Goal: Task Accomplishment & Management: Use online tool/utility

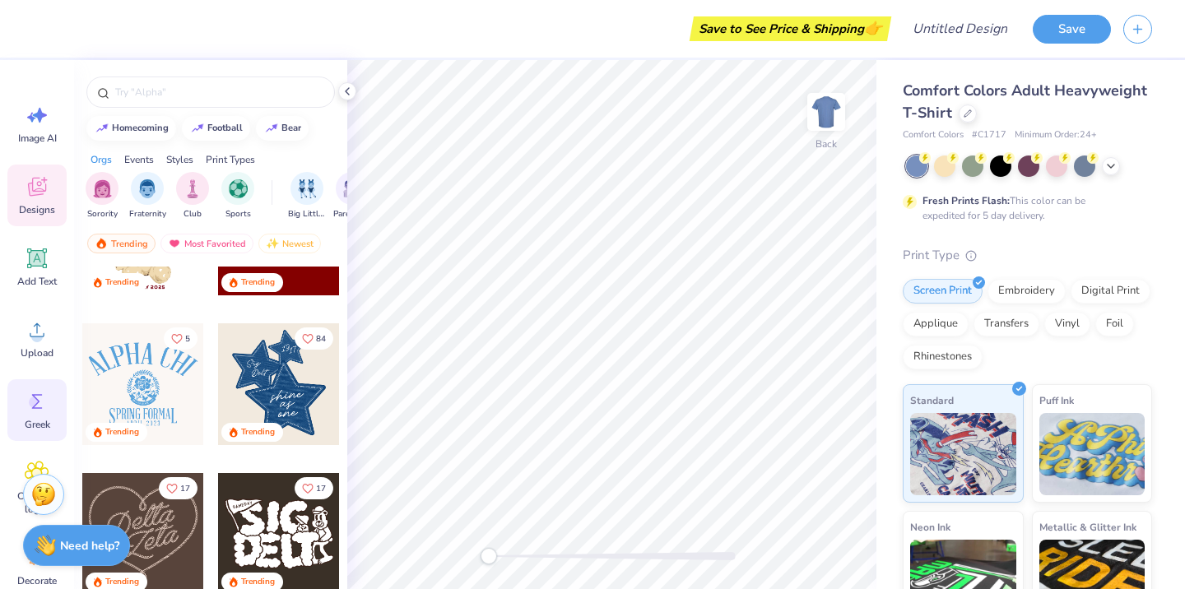
scroll to position [132, 0]
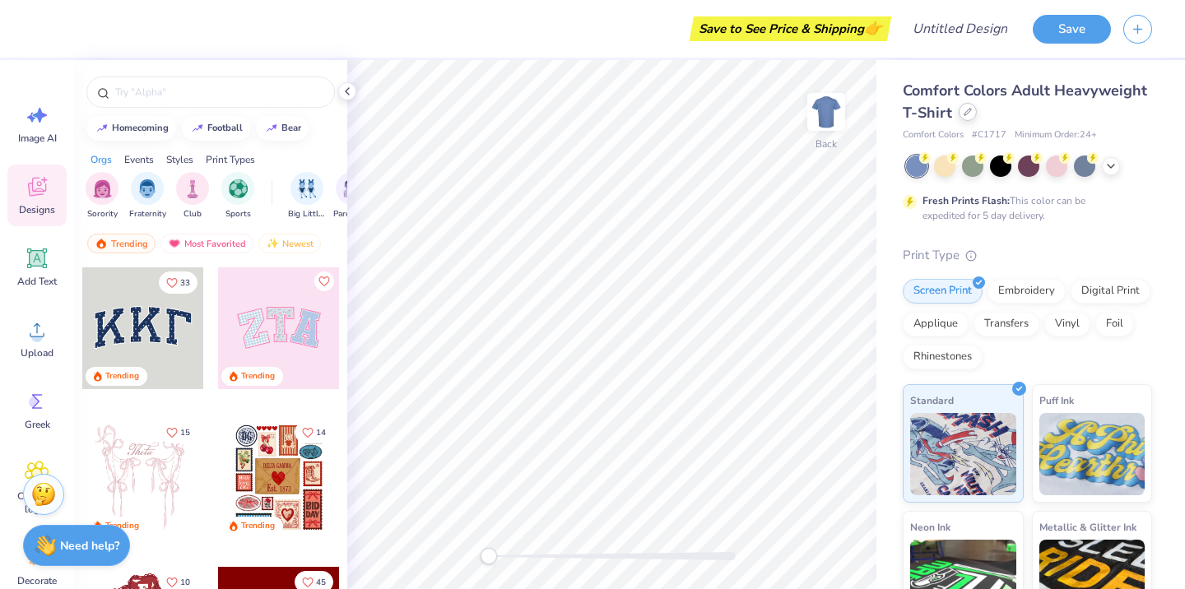
click at [963, 114] on icon at bounding box center [967, 112] width 8 height 8
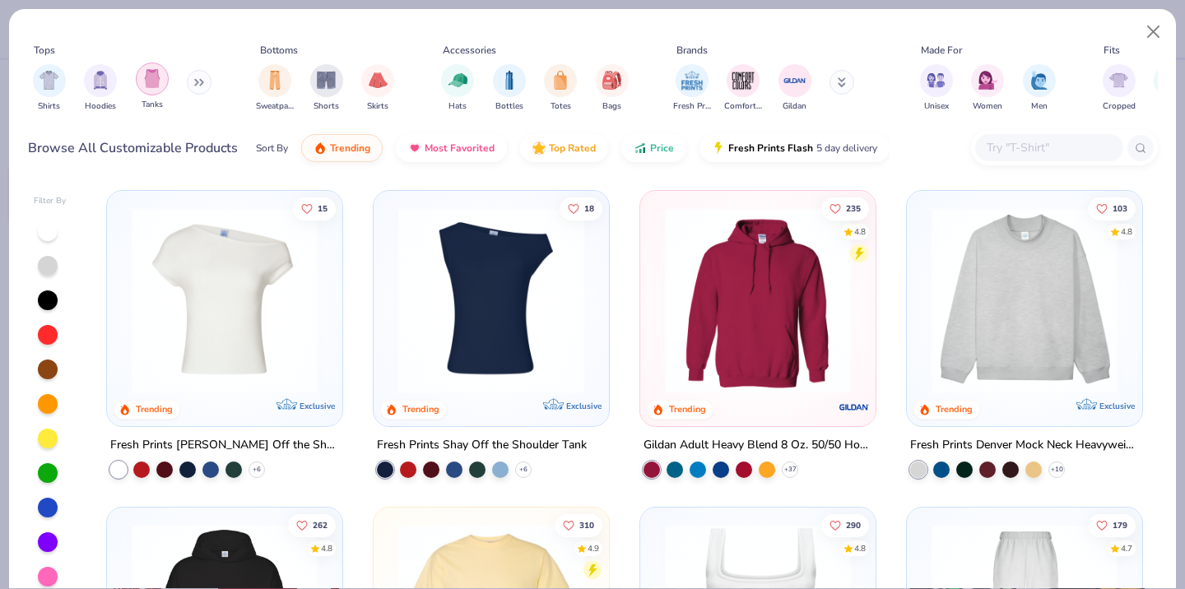
click at [151, 77] on img "filter for Tanks" at bounding box center [152, 78] width 18 height 19
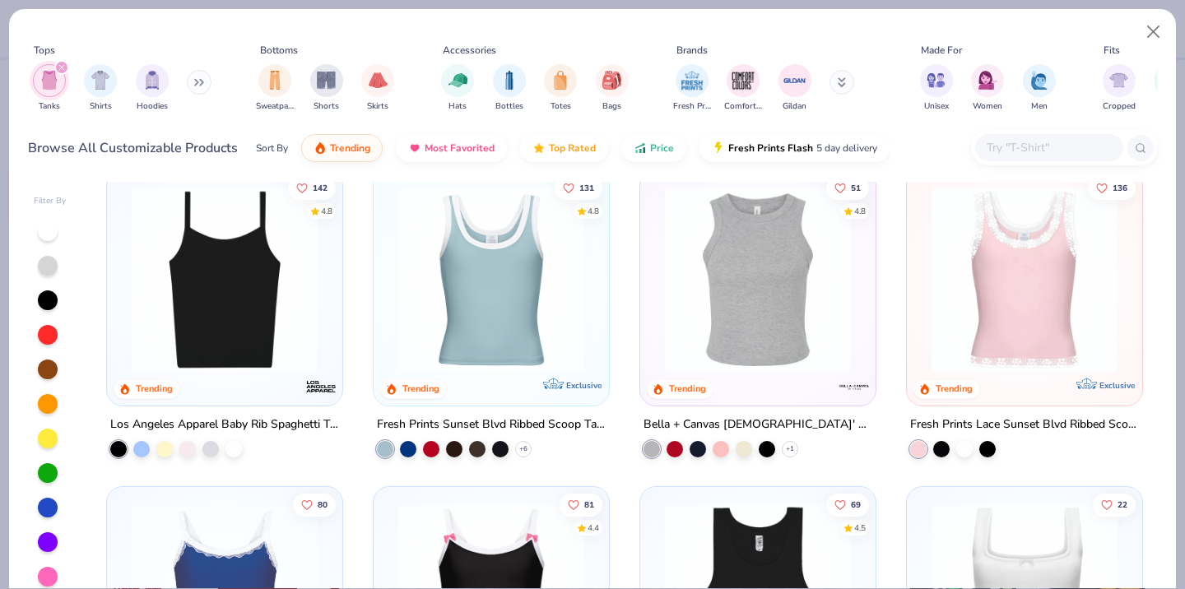
scroll to position [369, 0]
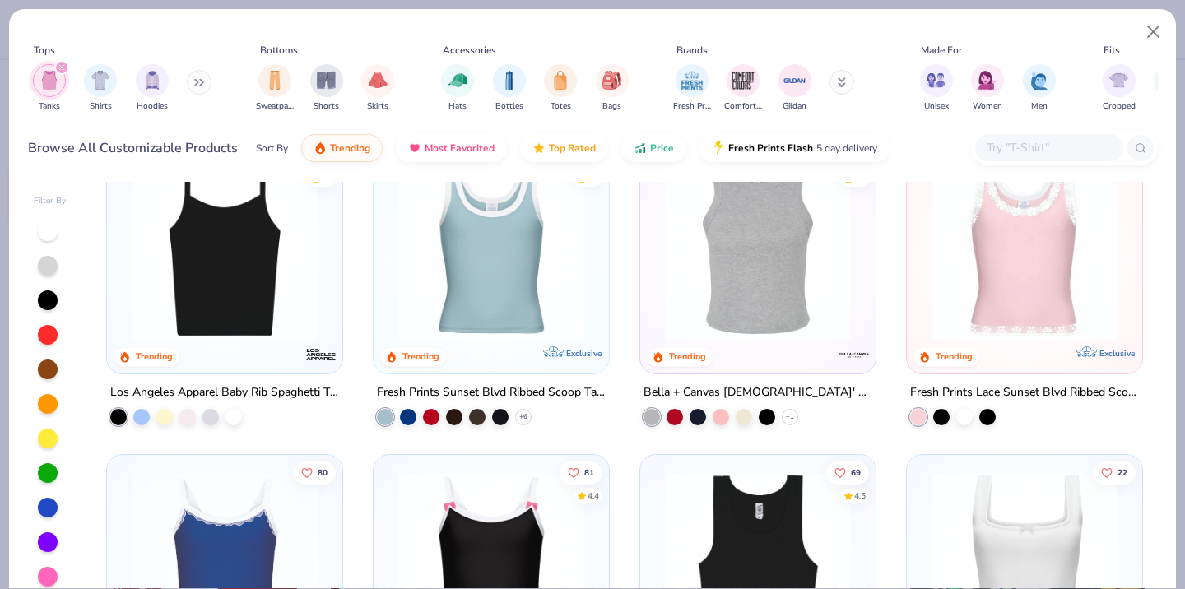
click at [211, 294] on img at bounding box center [224, 248] width 202 height 186
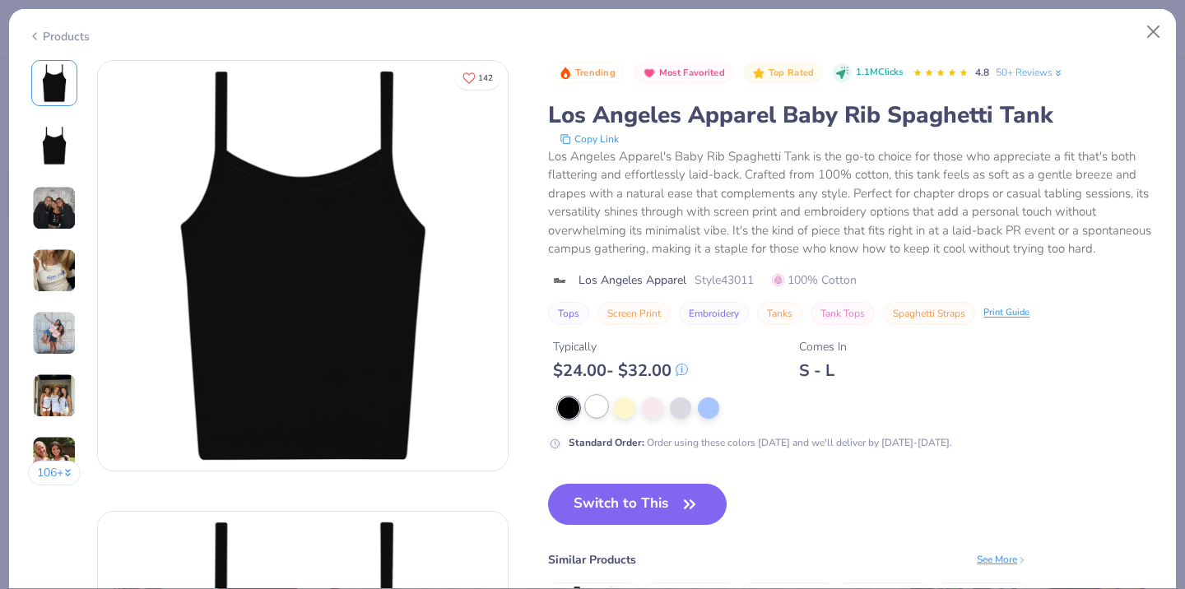
click at [604, 398] on div at bounding box center [596, 406] width 21 height 21
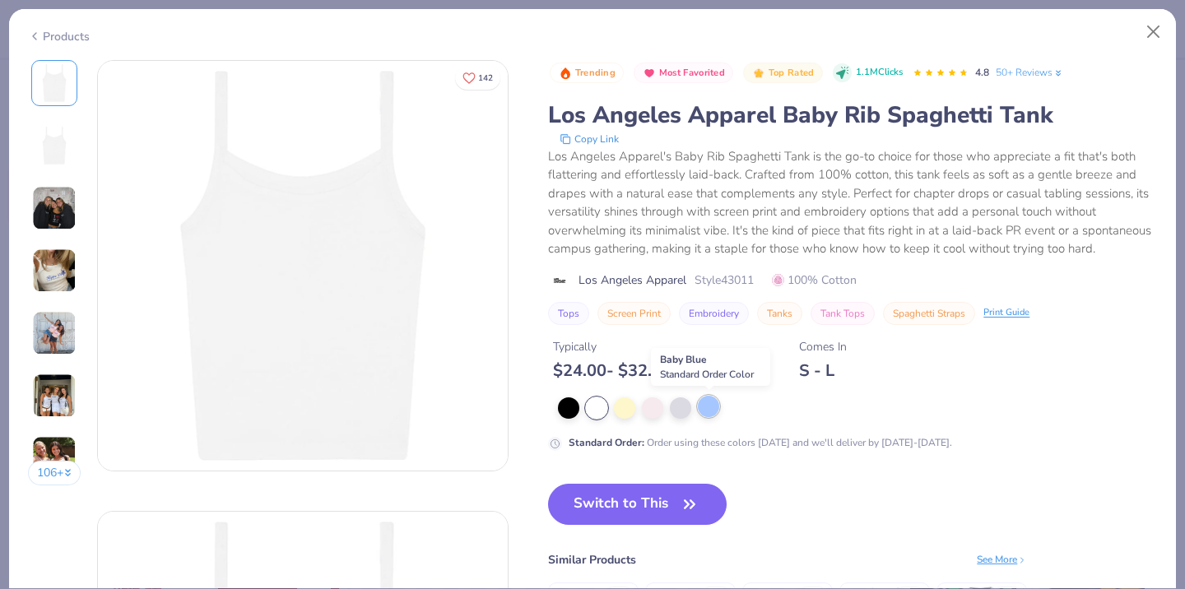
click at [711, 404] on div at bounding box center [708, 406] width 21 height 21
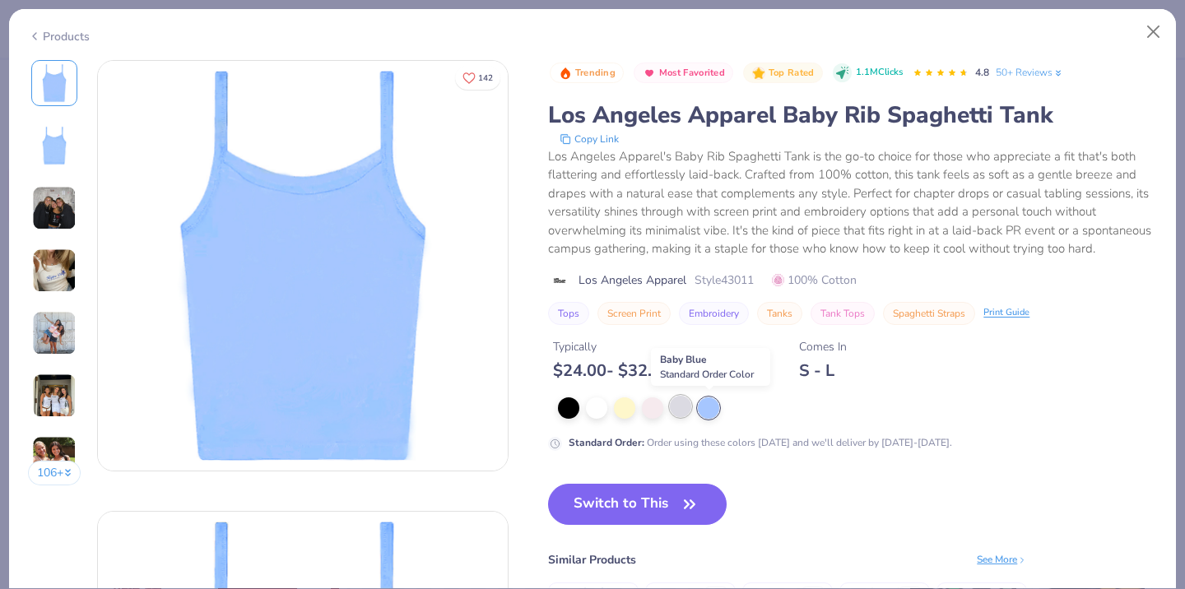
click at [685, 405] on div at bounding box center [680, 406] width 21 height 21
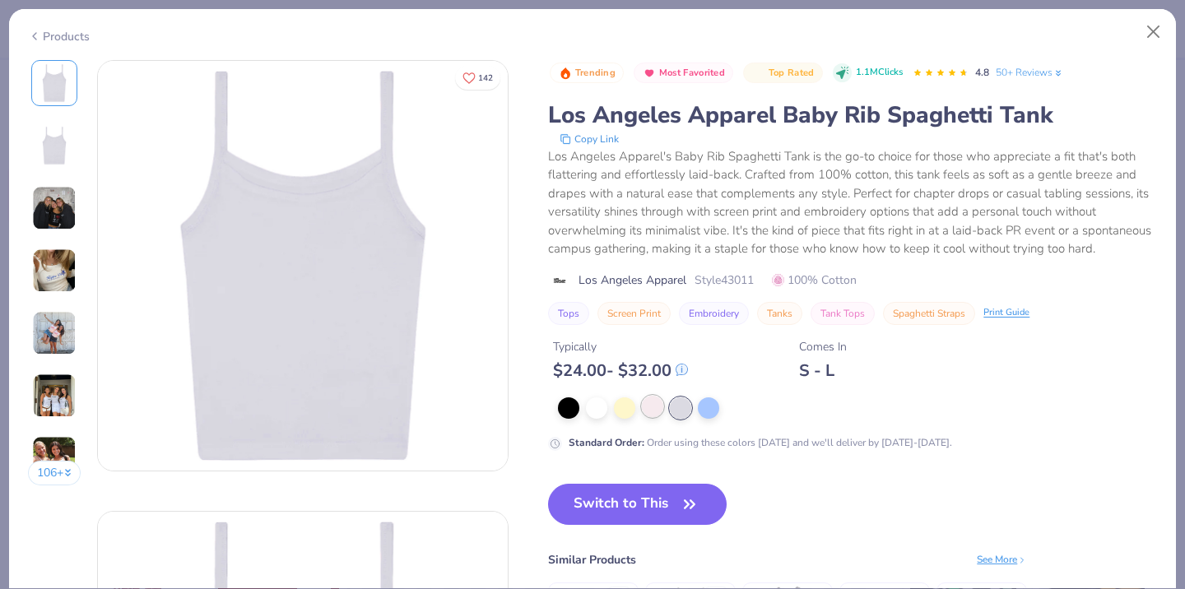
click at [654, 409] on div at bounding box center [652, 406] width 21 height 21
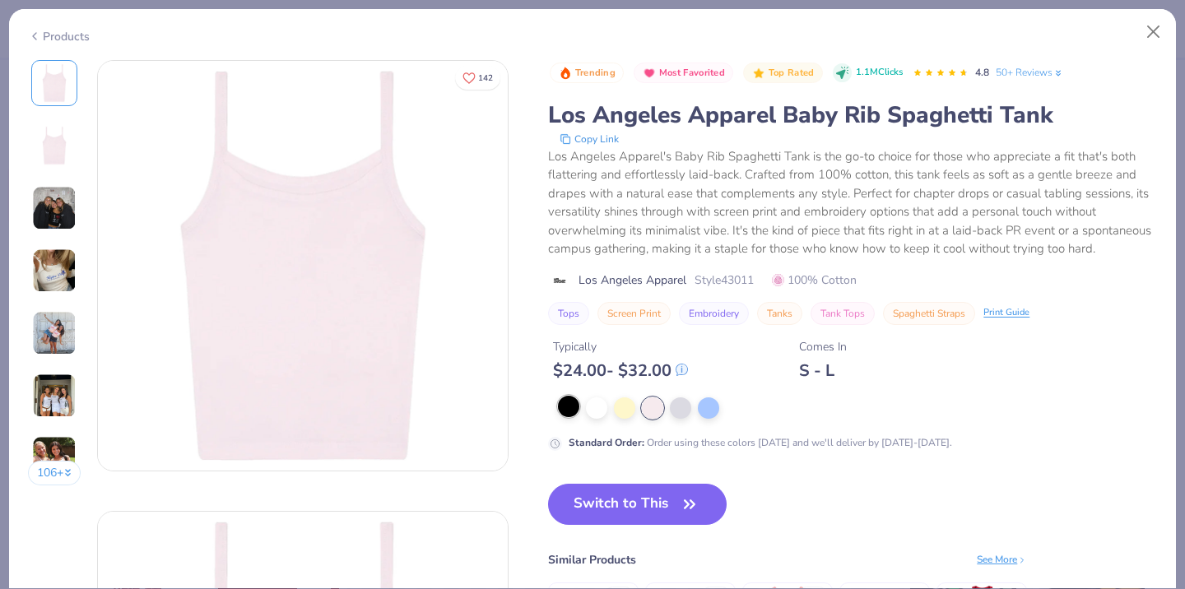
click at [559, 405] on div at bounding box center [568, 406] width 21 height 21
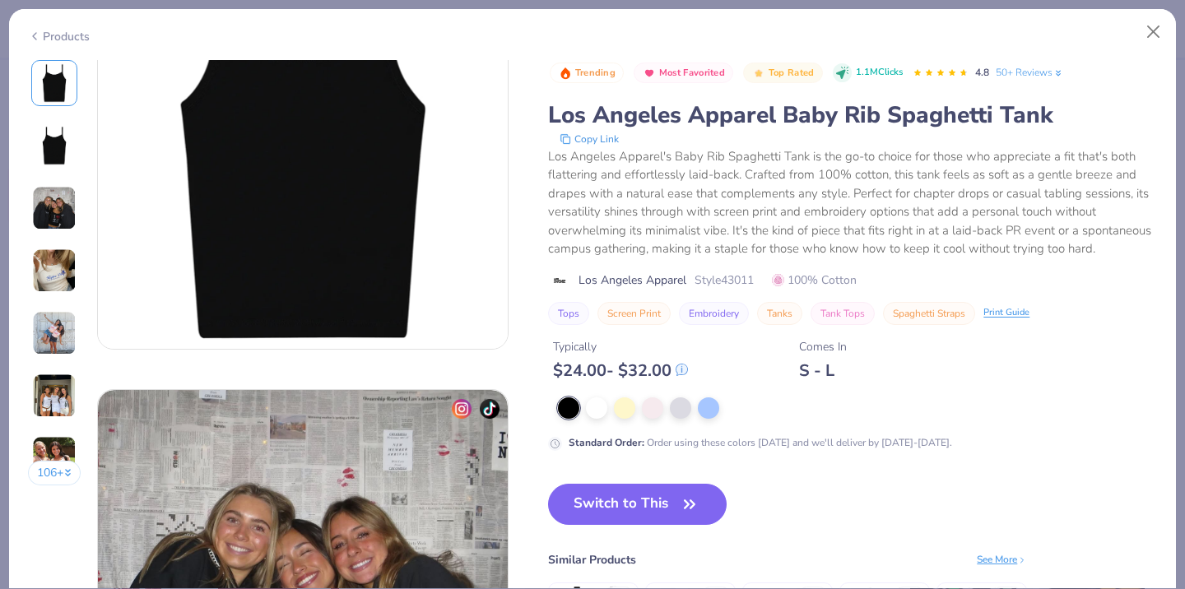
scroll to position [582, 0]
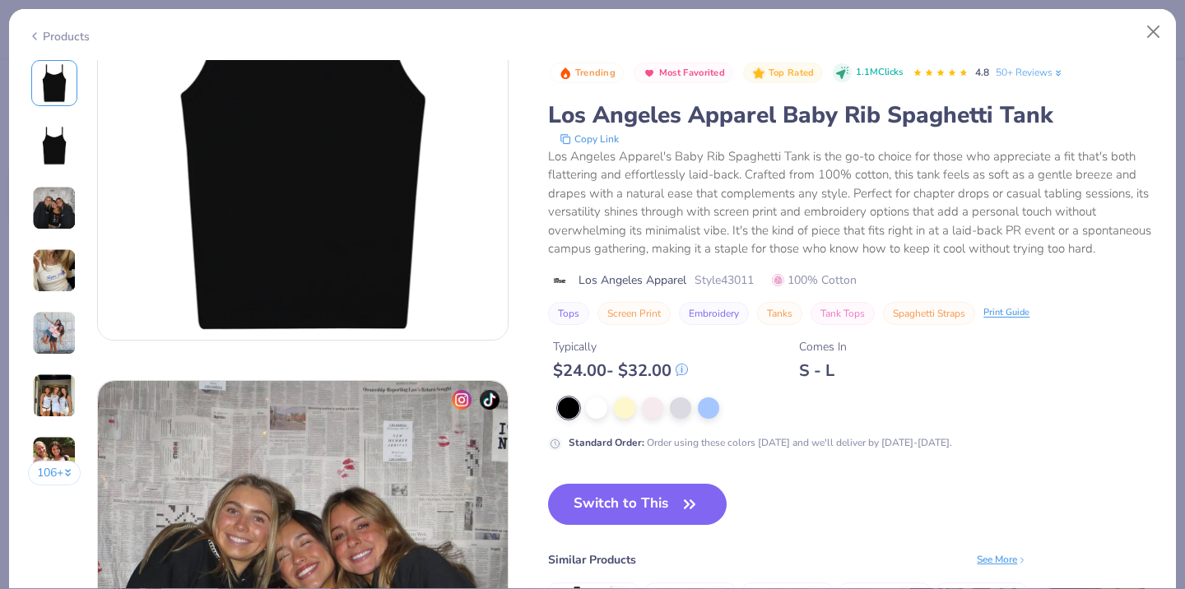
click at [799, 519] on div "Switch to This Similar Products See More ★ 4.8 ★ 4.8 ★ 4.9 ★ 4.8 ★ 4.8" at bounding box center [787, 595] width 479 height 222
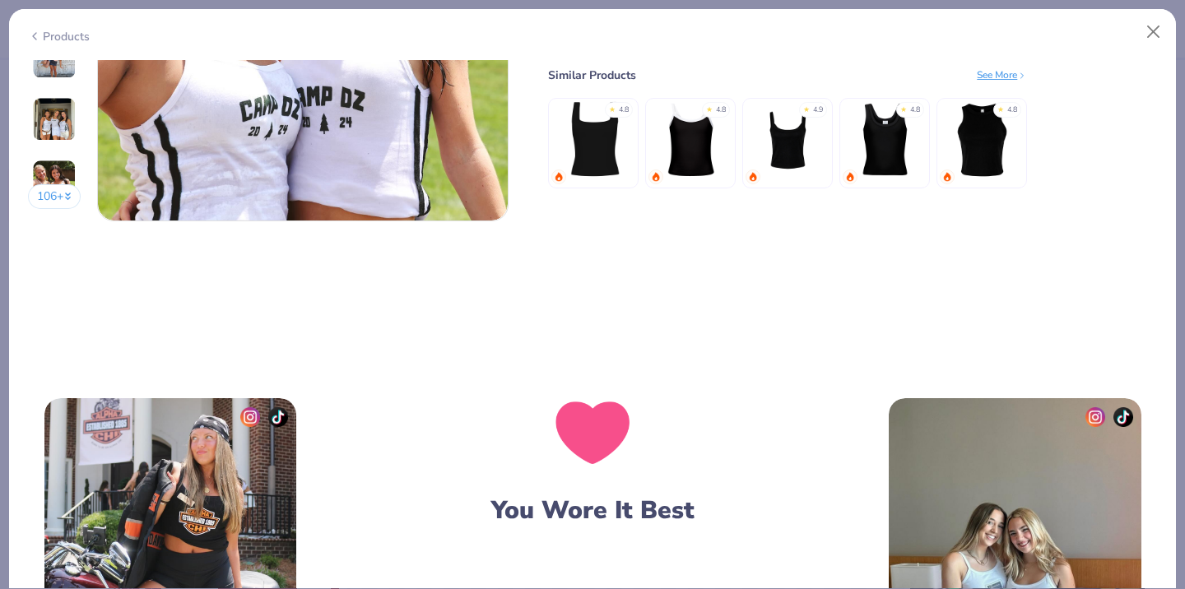
scroll to position [2696, 0]
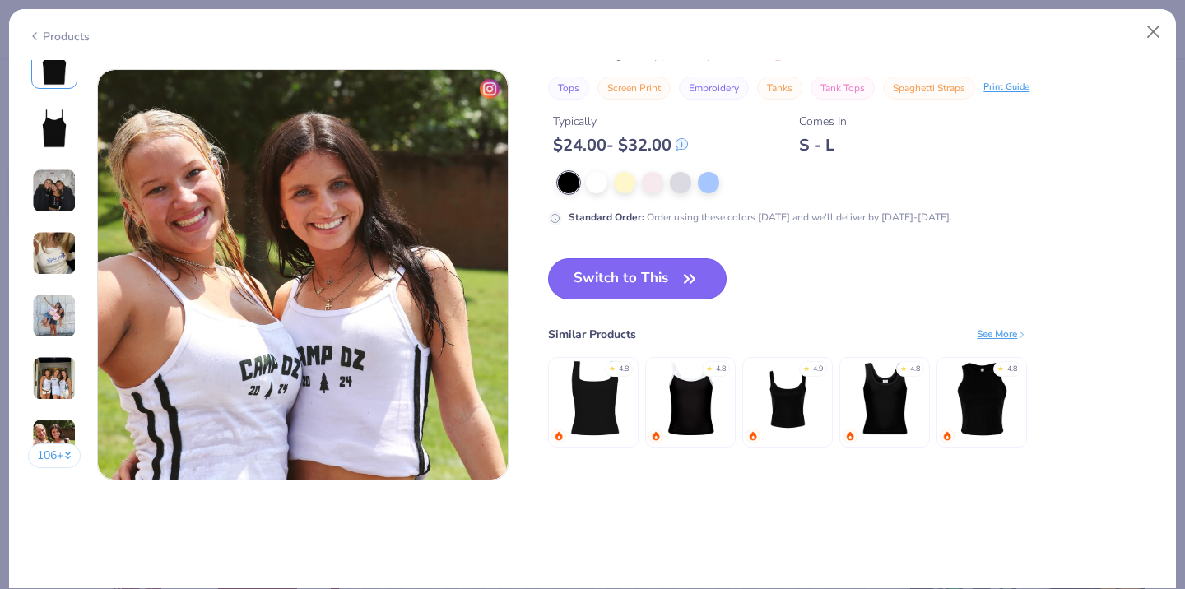
click at [623, 269] on button "Switch to This" at bounding box center [637, 278] width 179 height 41
click at [613, 277] on button "Switch to This" at bounding box center [637, 278] width 179 height 41
click at [595, 272] on button "Switch to This" at bounding box center [637, 278] width 179 height 41
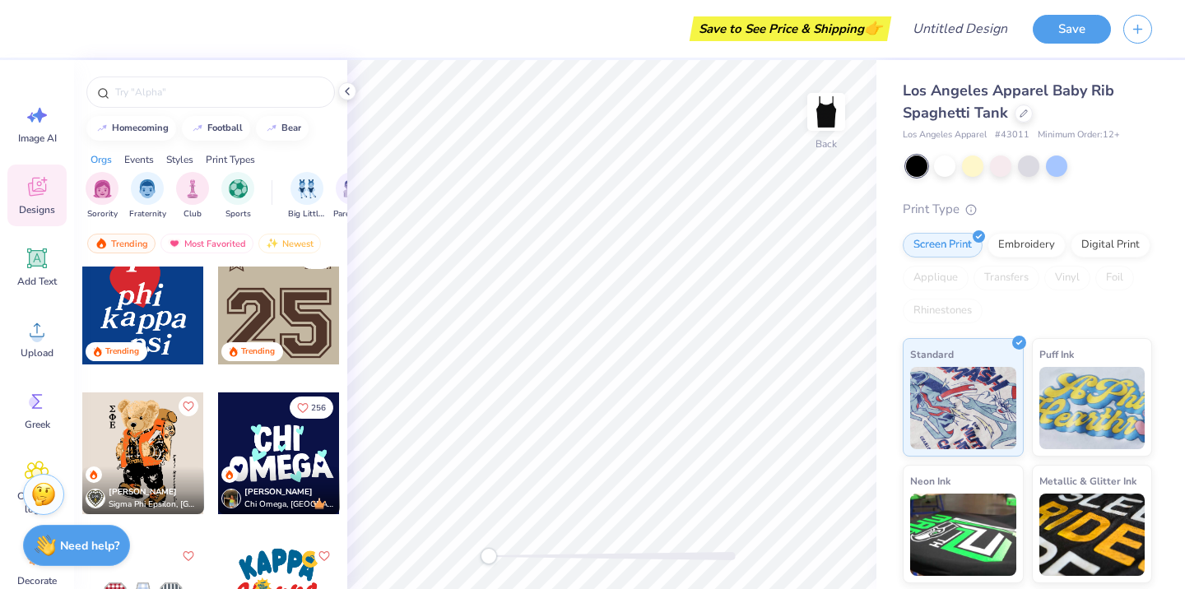
scroll to position [1825, 0]
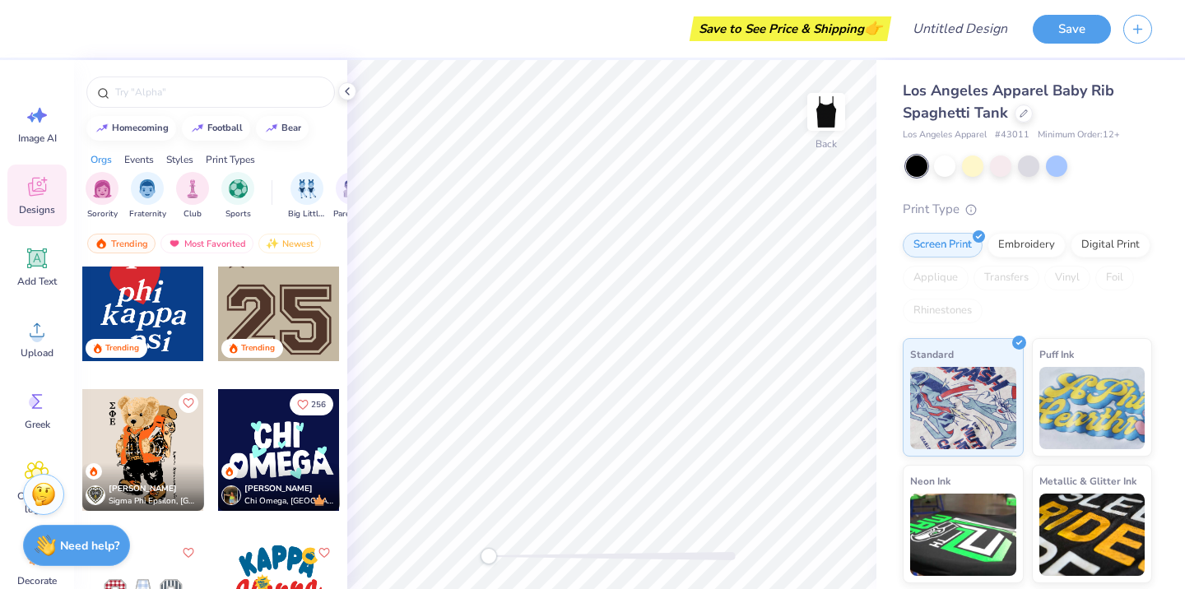
click at [267, 448] on div at bounding box center [279, 450] width 122 height 122
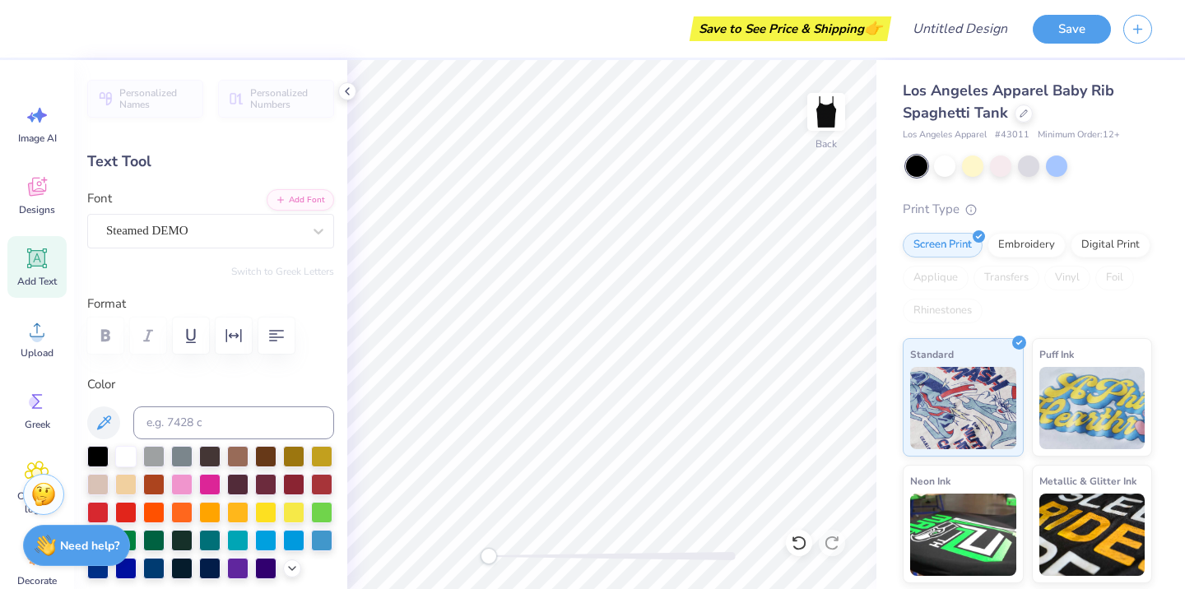
scroll to position [0, 0]
type textarea "Orchesis"
type input "5.44"
type input "1.48"
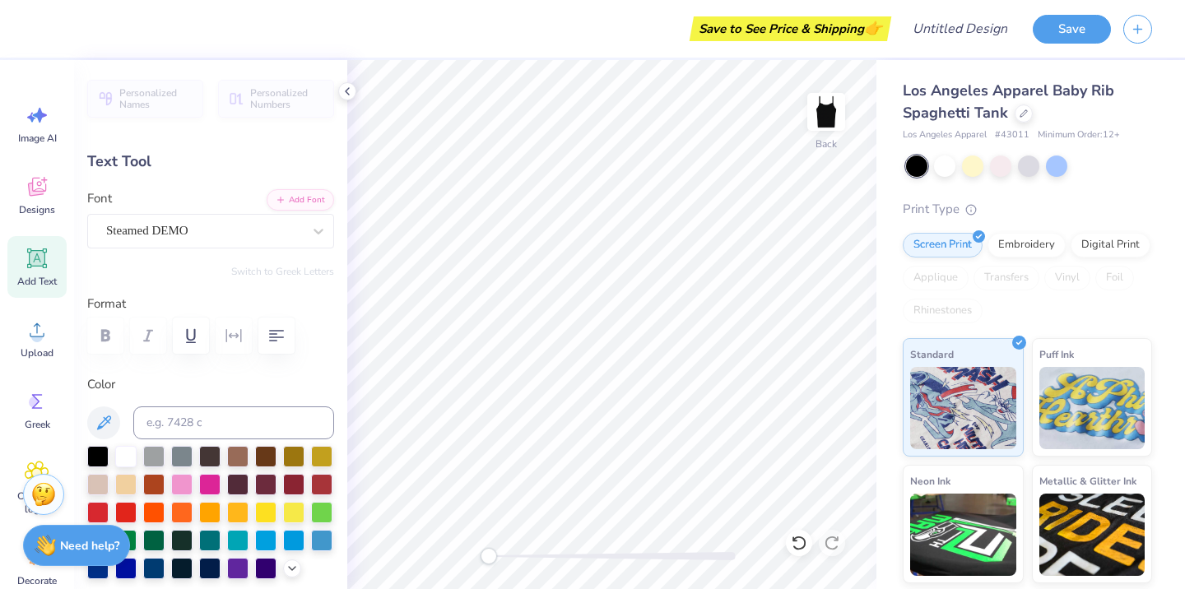
type input "4.41"
type input "6.76"
type input "1.43"
type input "3.55"
click at [40, 205] on span "Designs" at bounding box center [37, 209] width 36 height 13
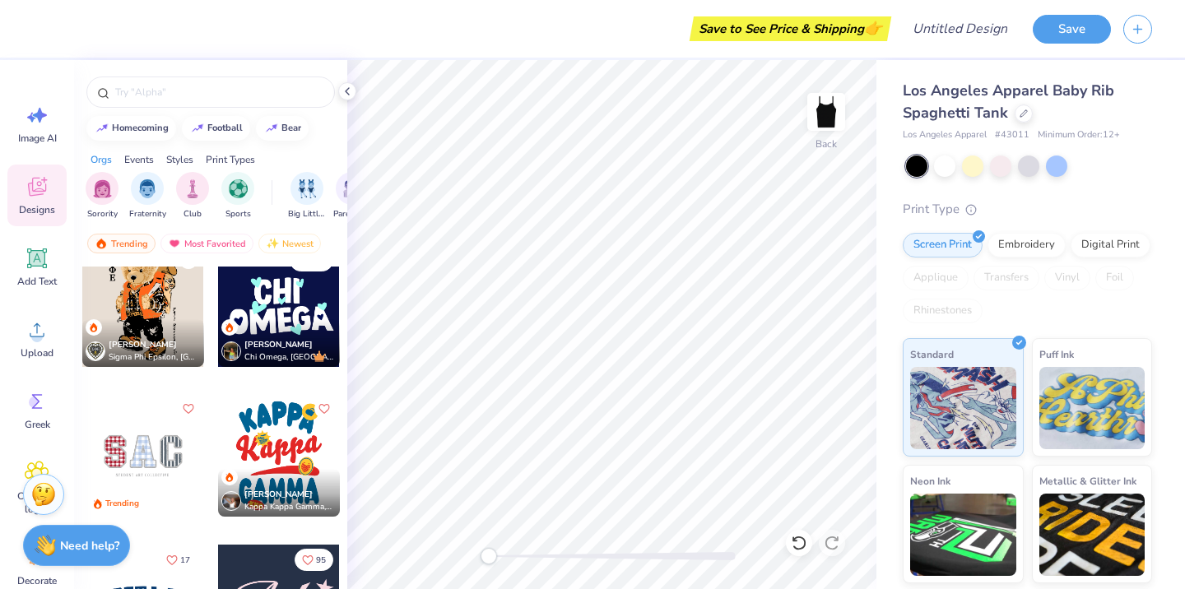
scroll to position [1966, 0]
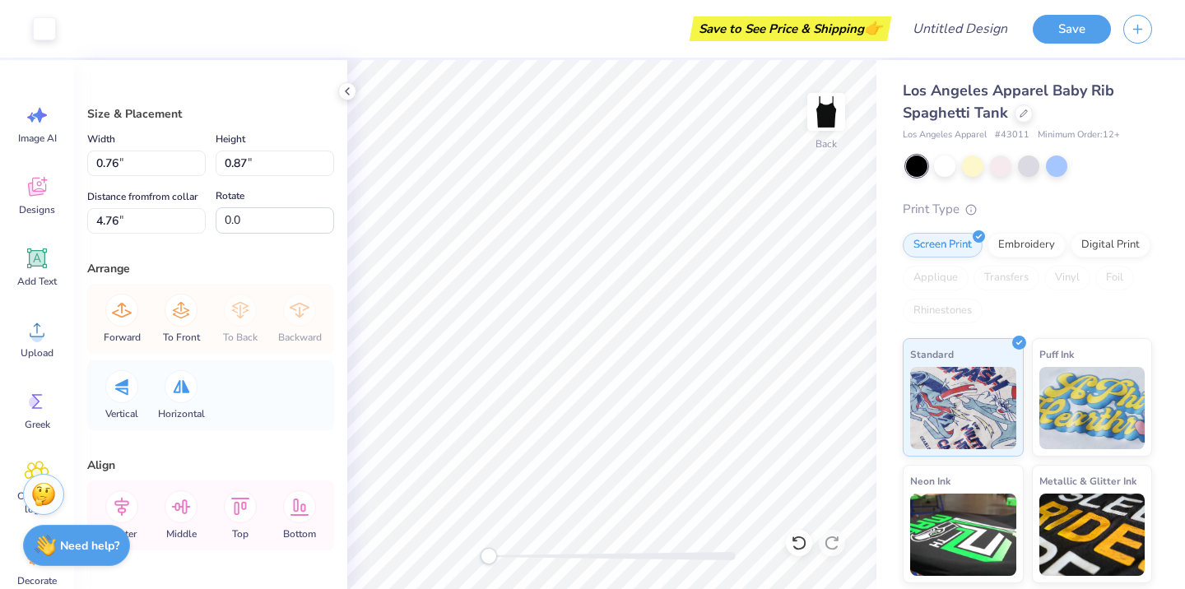
type input "0.45"
type input "0.46"
type input "4.97"
type input "0.76"
type input "0.87"
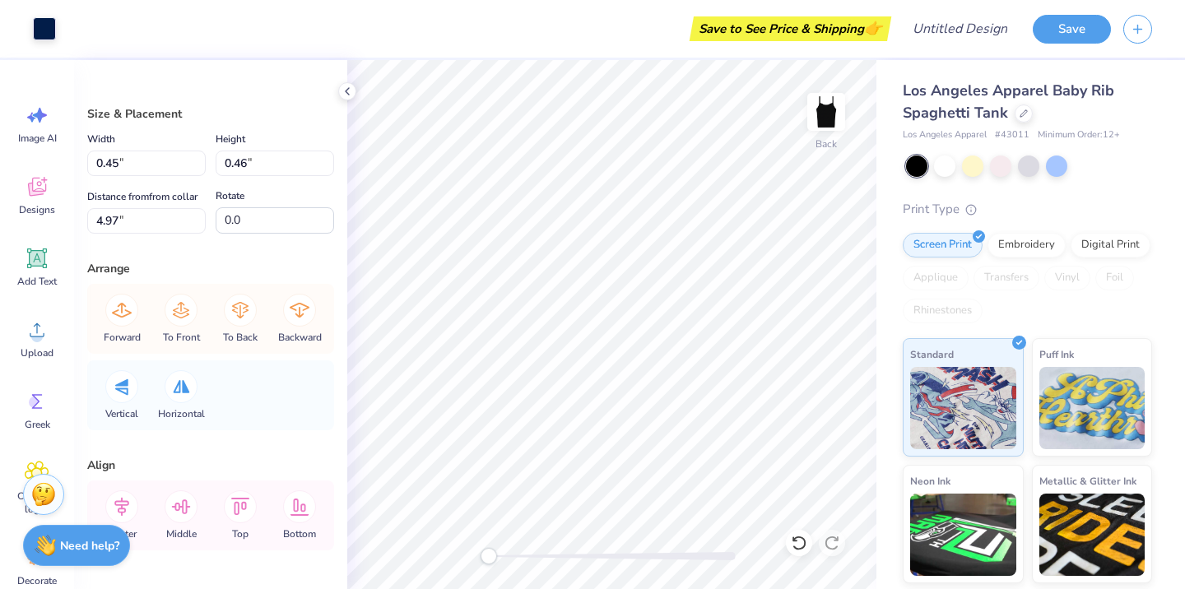
type input "4.76"
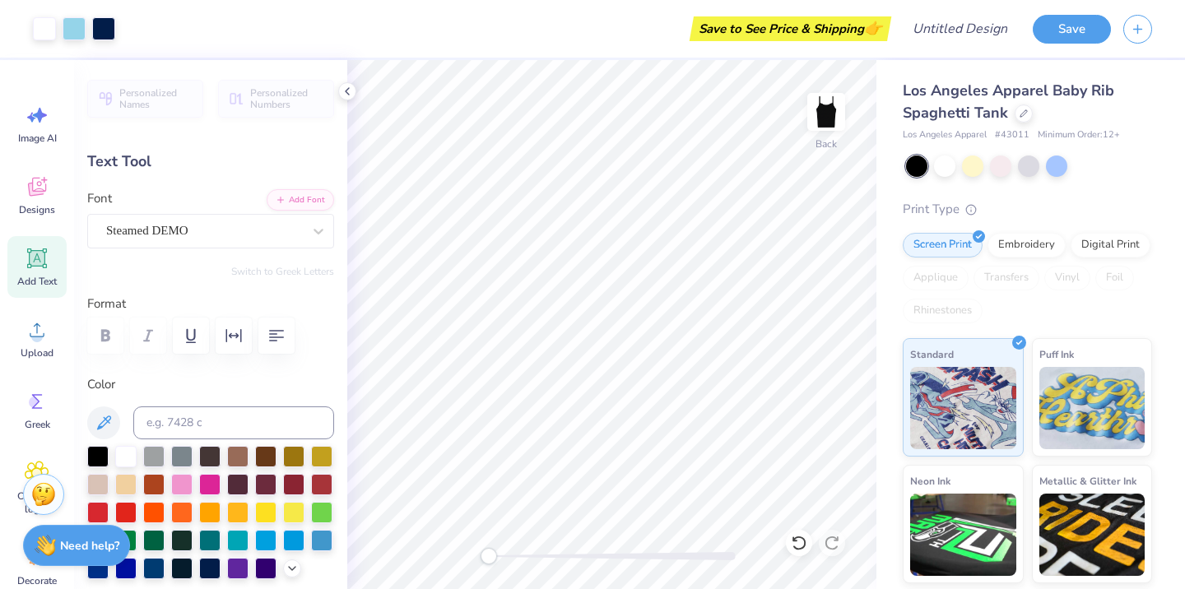
type input "3.00"
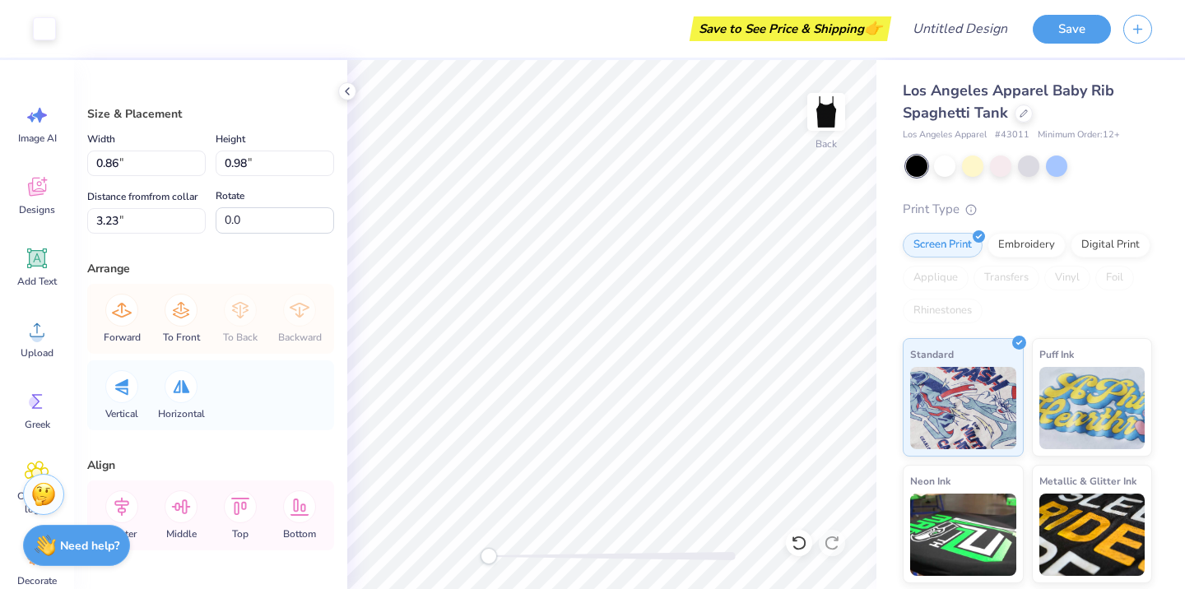
type input "0.86"
type input "0.98"
type input "3.23"
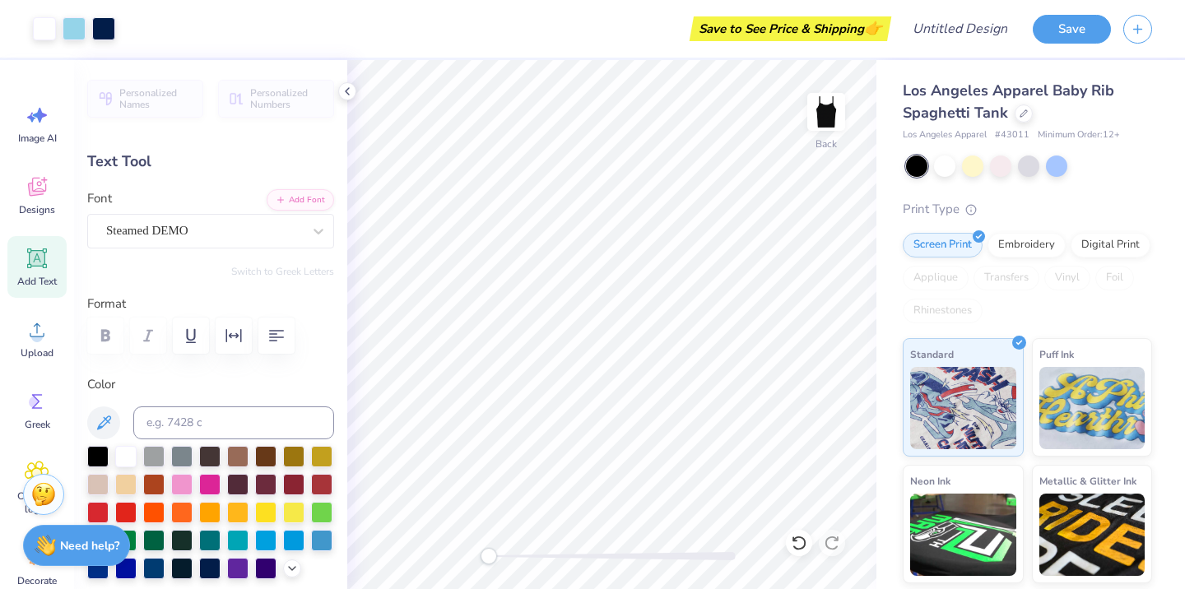
type input "3.00"
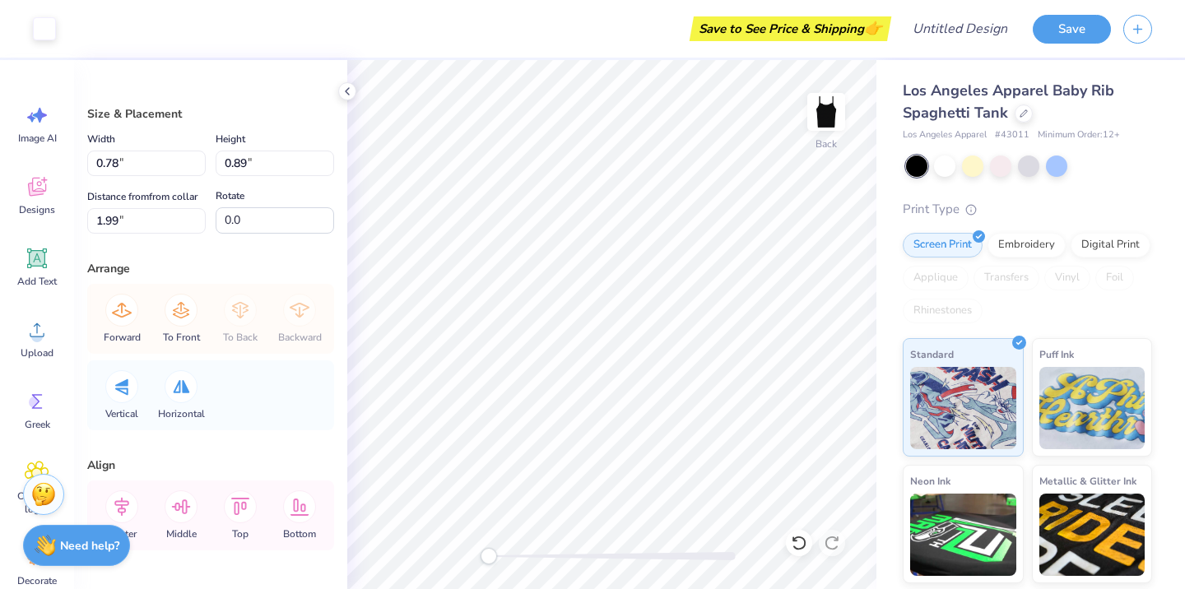
type input "0.78"
type input "0.89"
type input "1.99"
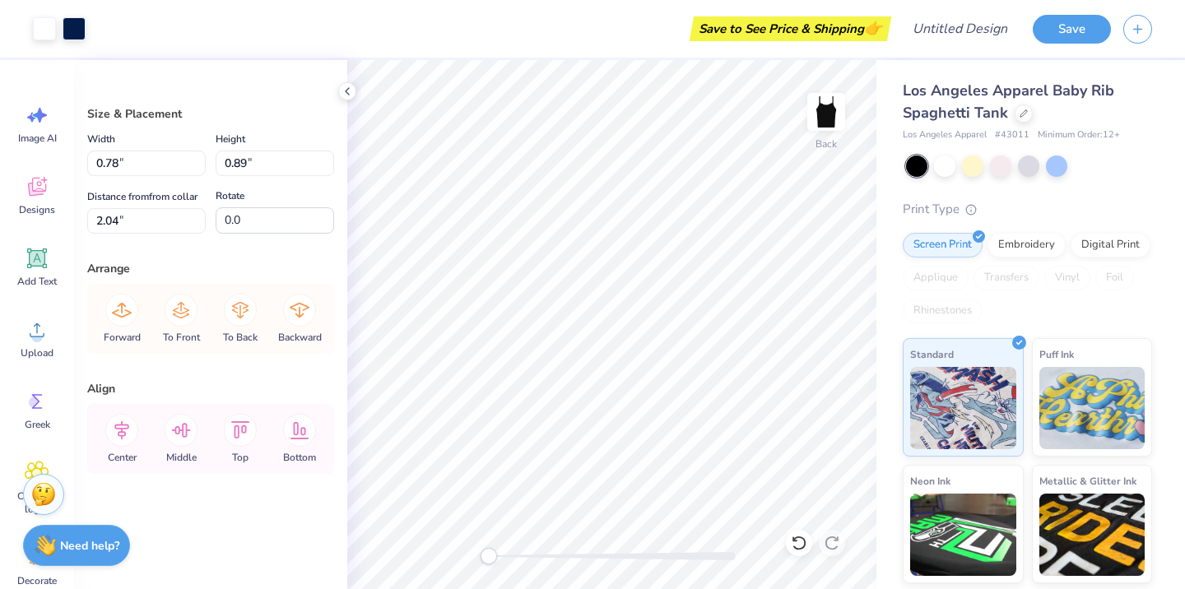
type input "5.14"
type input "2.97"
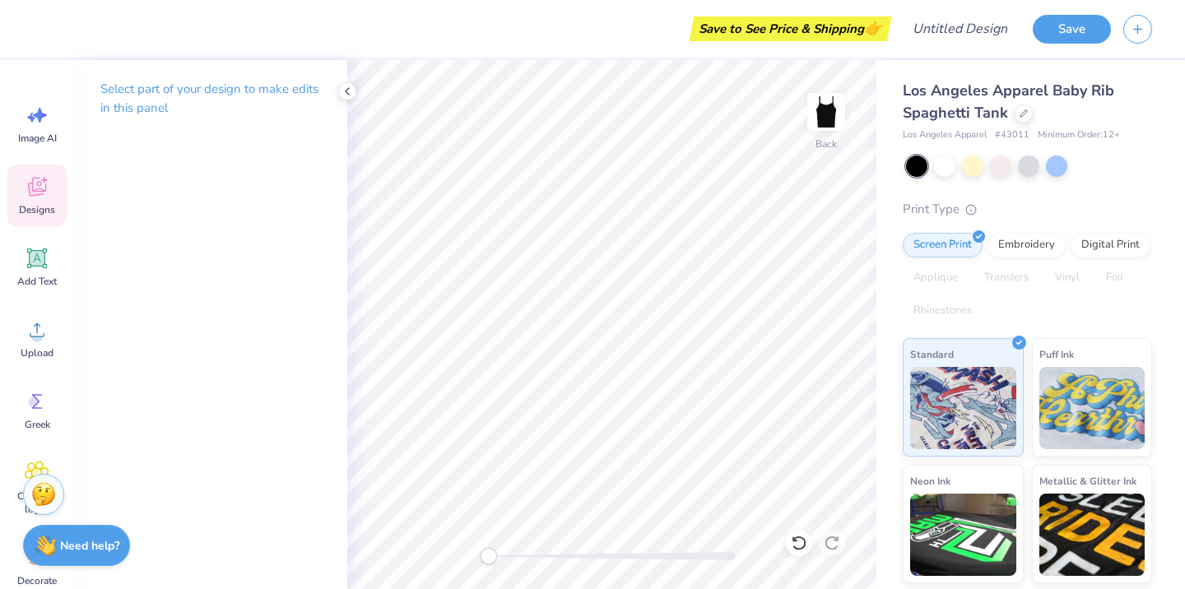
click at [27, 200] on div "Designs" at bounding box center [36, 196] width 59 height 62
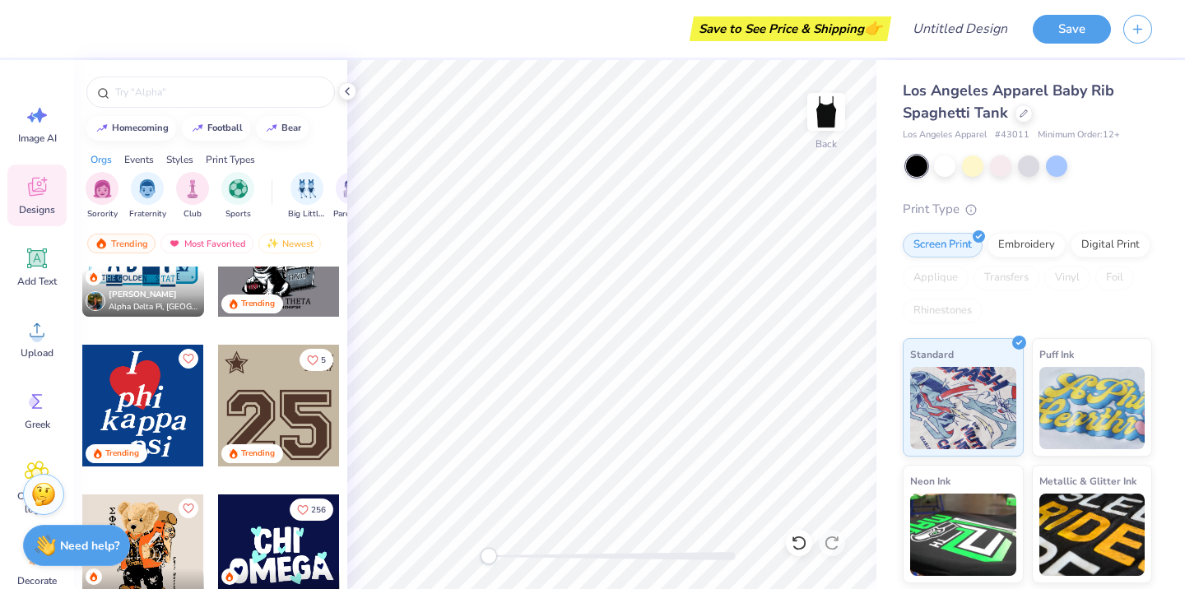
scroll to position [1897, 0]
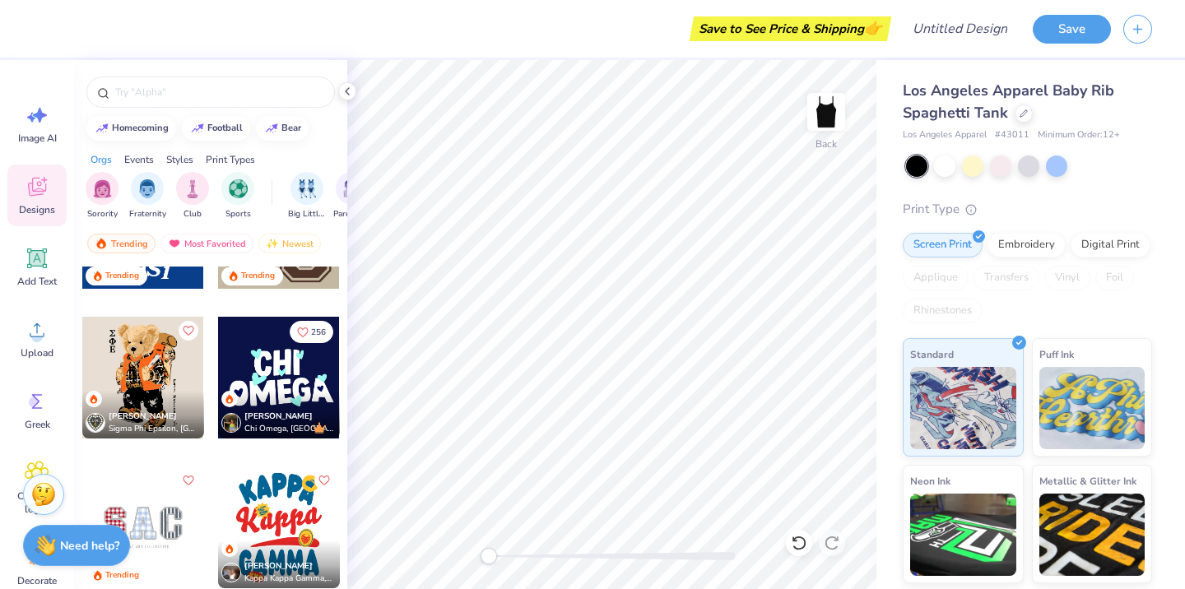
click at [280, 360] on div at bounding box center [279, 378] width 122 height 122
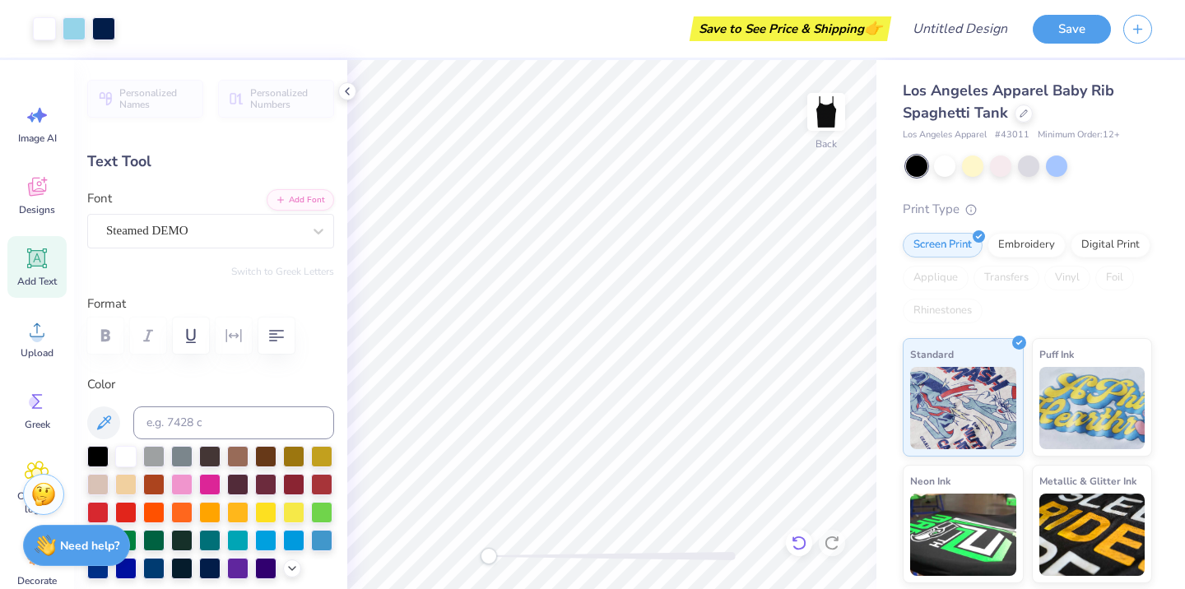
click at [795, 540] on icon at bounding box center [799, 543] width 16 height 16
type textarea "Orchesis"
type input "2.37"
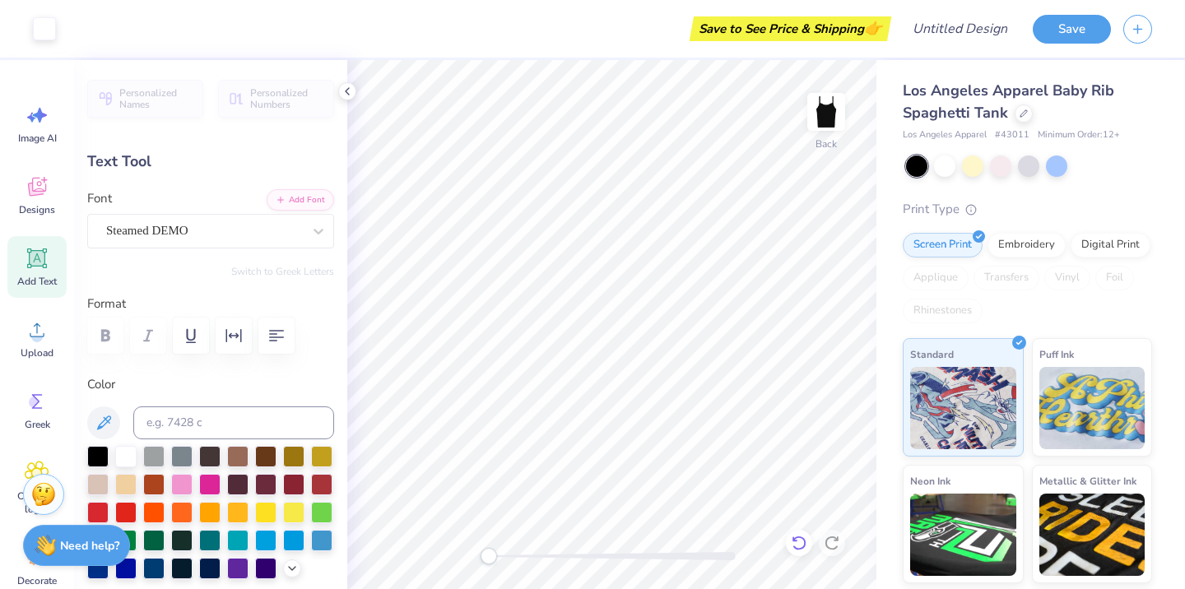
type input "1.44"
type input "2.90"
type textarea "HI"
type input "1.36"
type input "1.42"
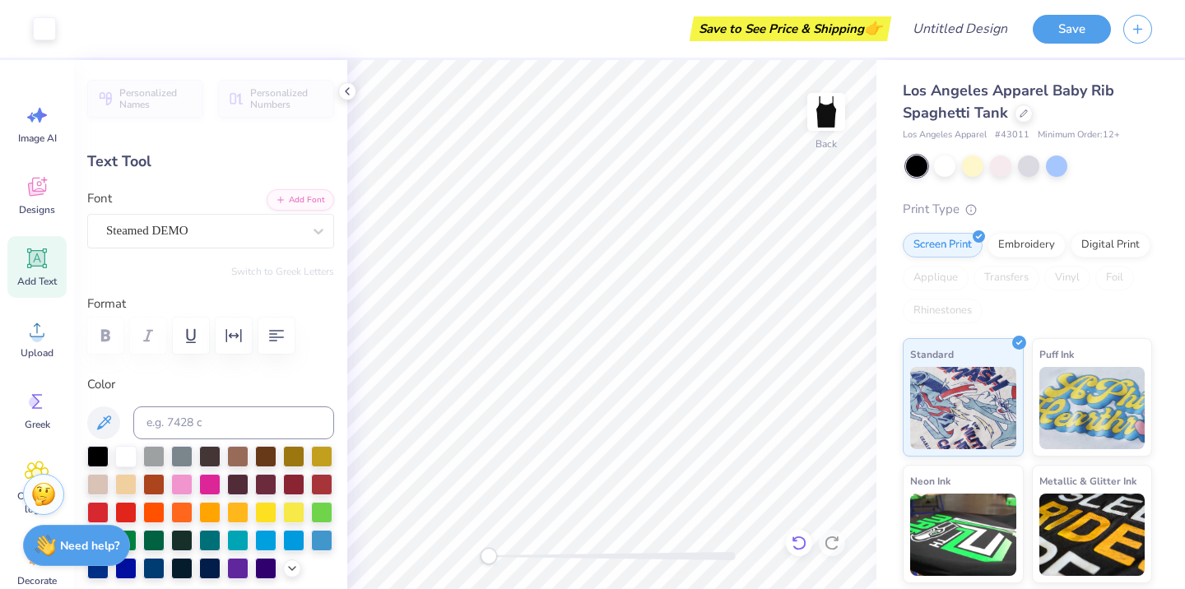
type input "2.91"
type input "5.39"
type input "1.48"
type input "4.39"
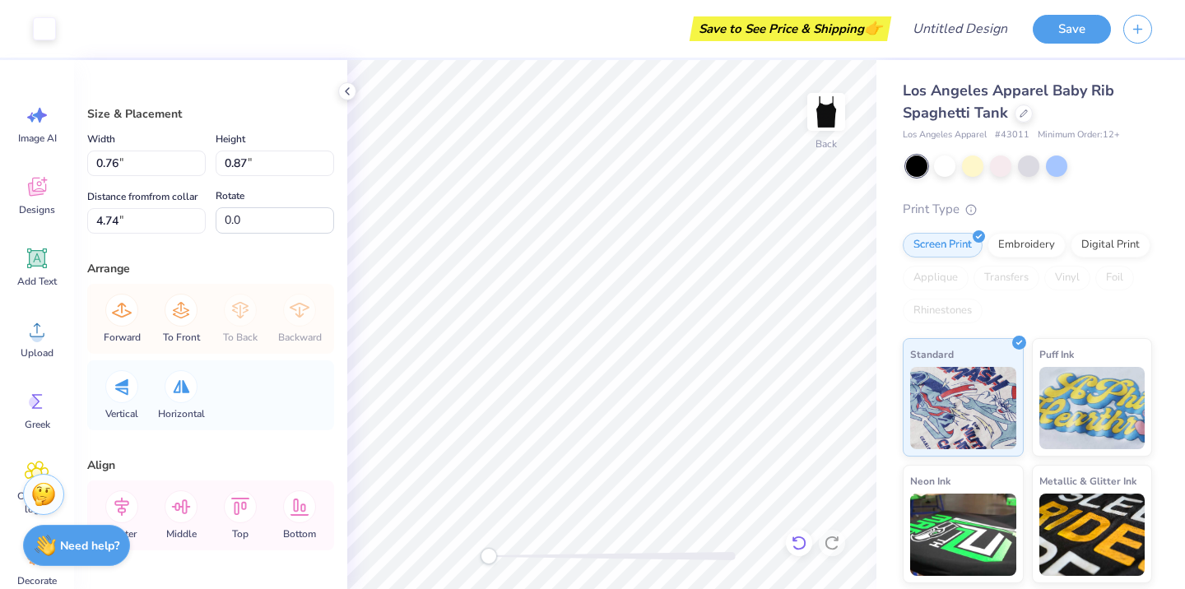
type input "0.45"
type input "0.46"
type input "4.96"
click at [787, 548] on div at bounding box center [799, 543] width 26 height 26
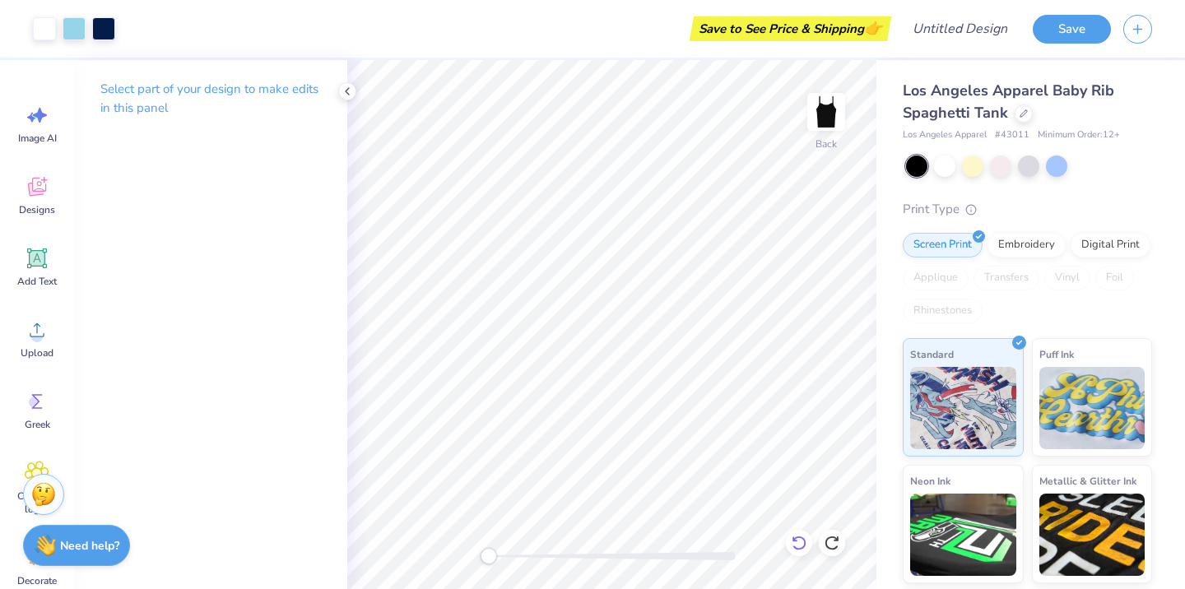
click at [794, 540] on icon at bounding box center [794, 538] width 3 height 3
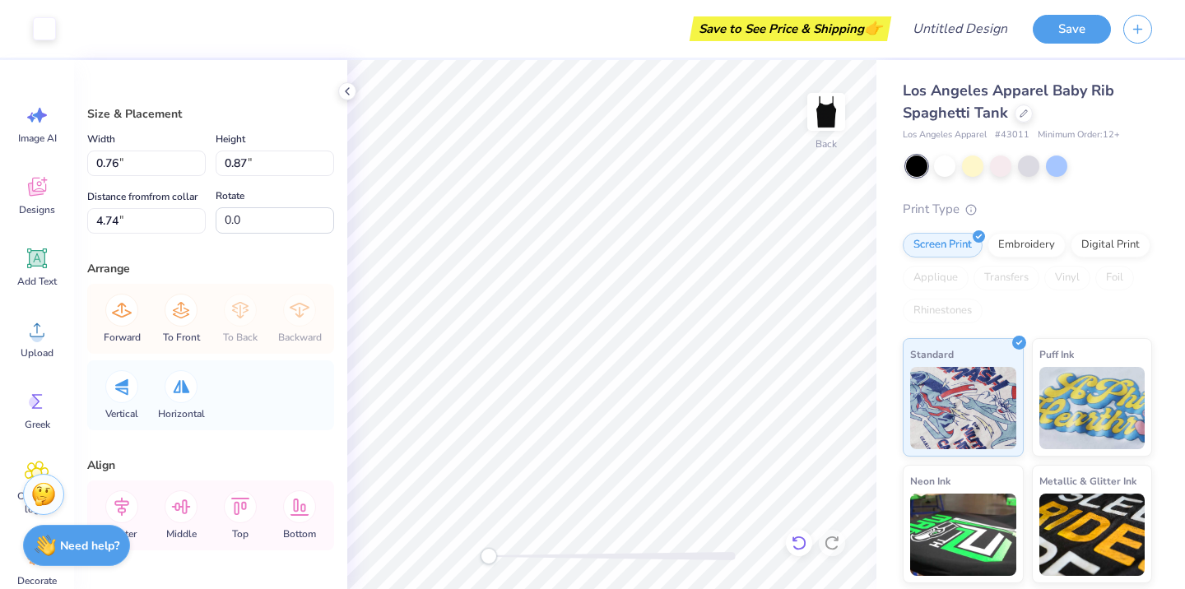
click at [796, 535] on icon at bounding box center [799, 543] width 16 height 16
type input "0.45"
type input "0.46"
type input "4.96"
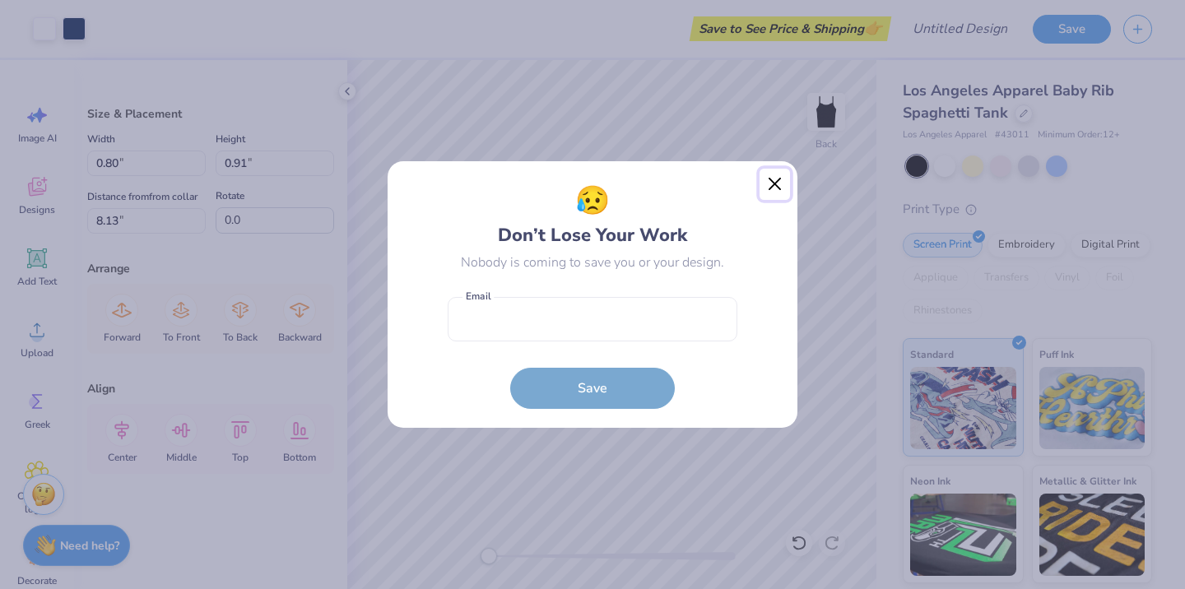
click at [771, 182] on button "Close" at bounding box center [774, 184] width 31 height 31
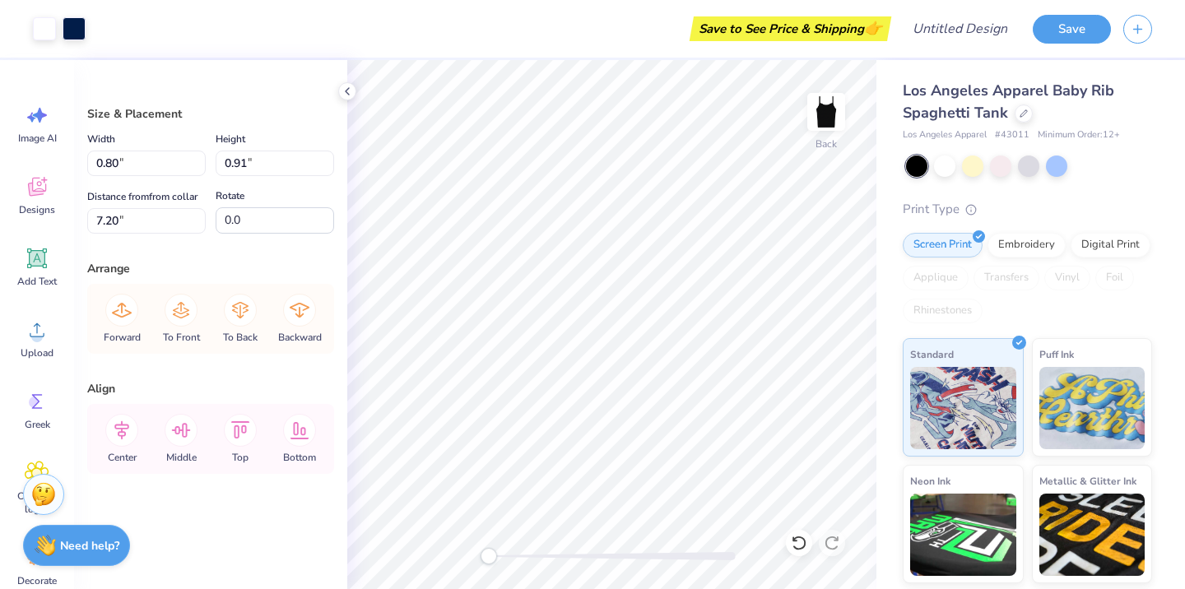
type input "7.20"
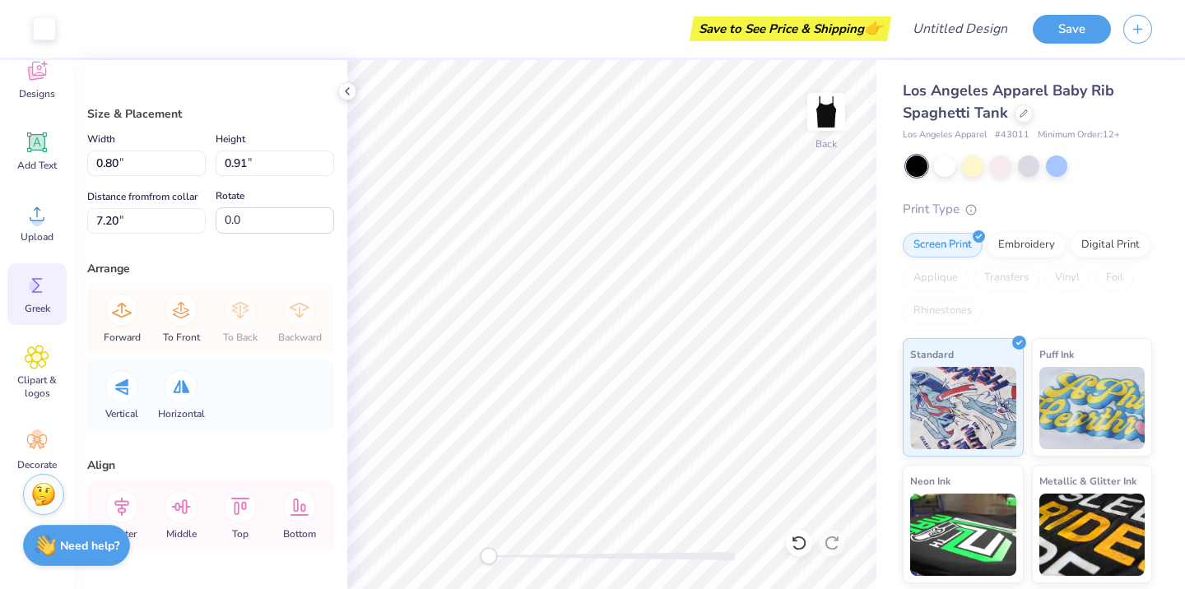
scroll to position [132, 0]
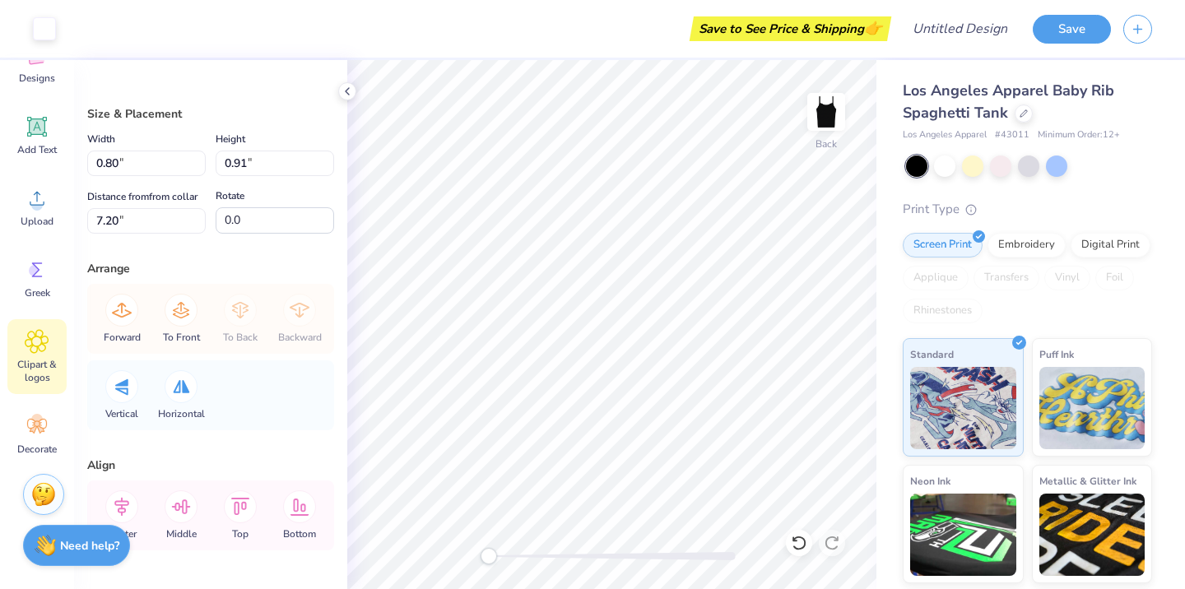
click at [16, 363] on span "Clipart & logos" at bounding box center [37, 371] width 54 height 26
type input "0.45"
type input "0.46"
type input "7.40"
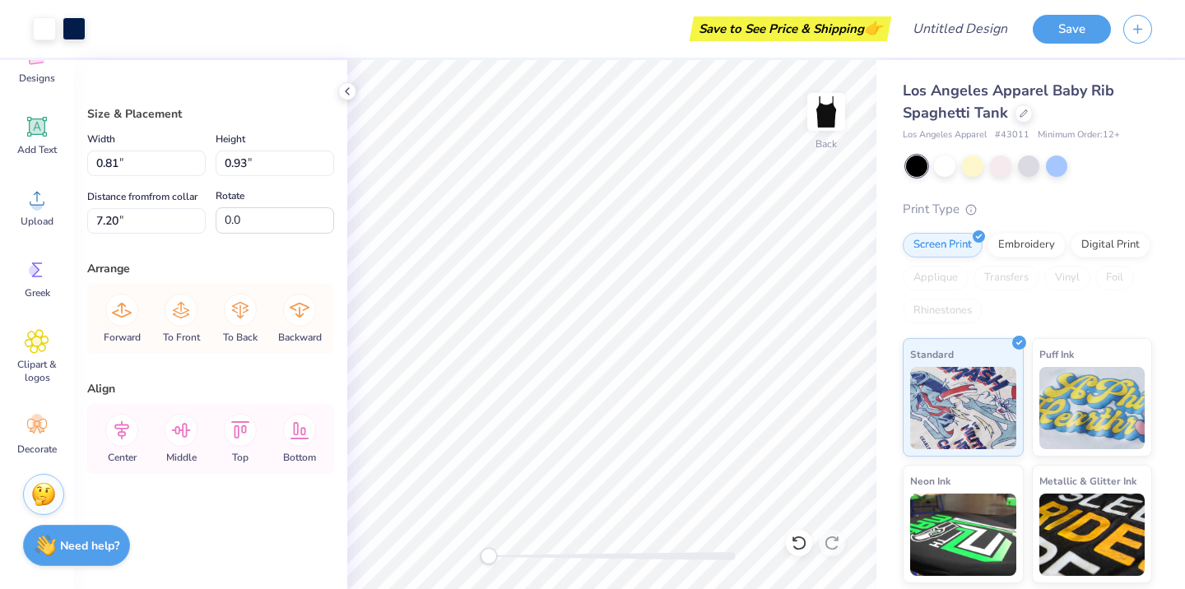
type input "3.70"
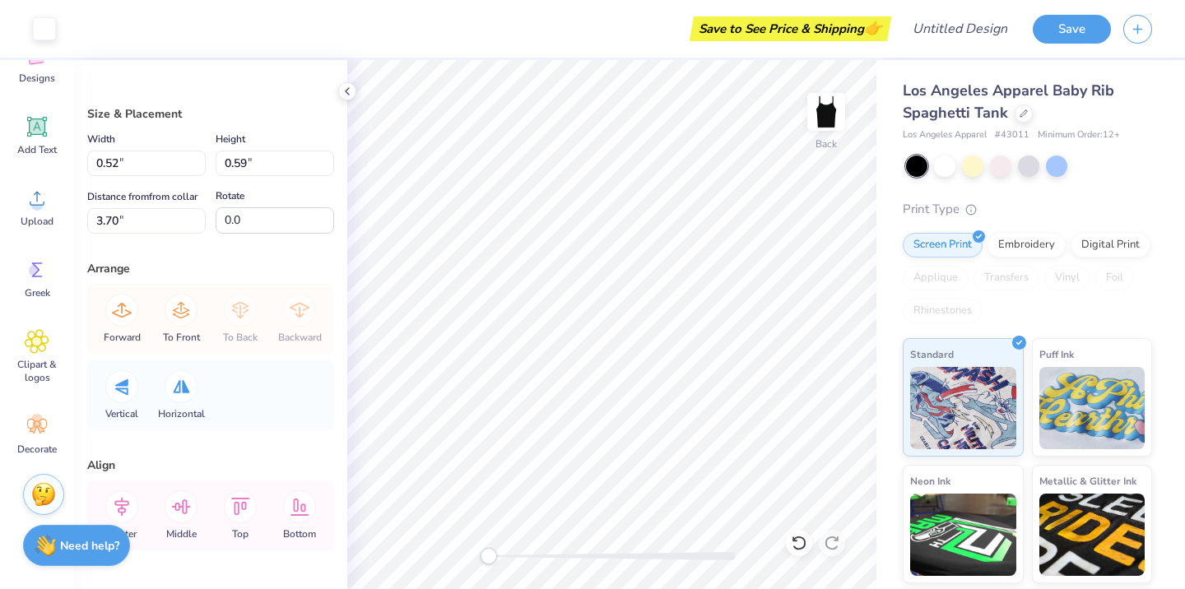
type input "0.52"
type input "0.59"
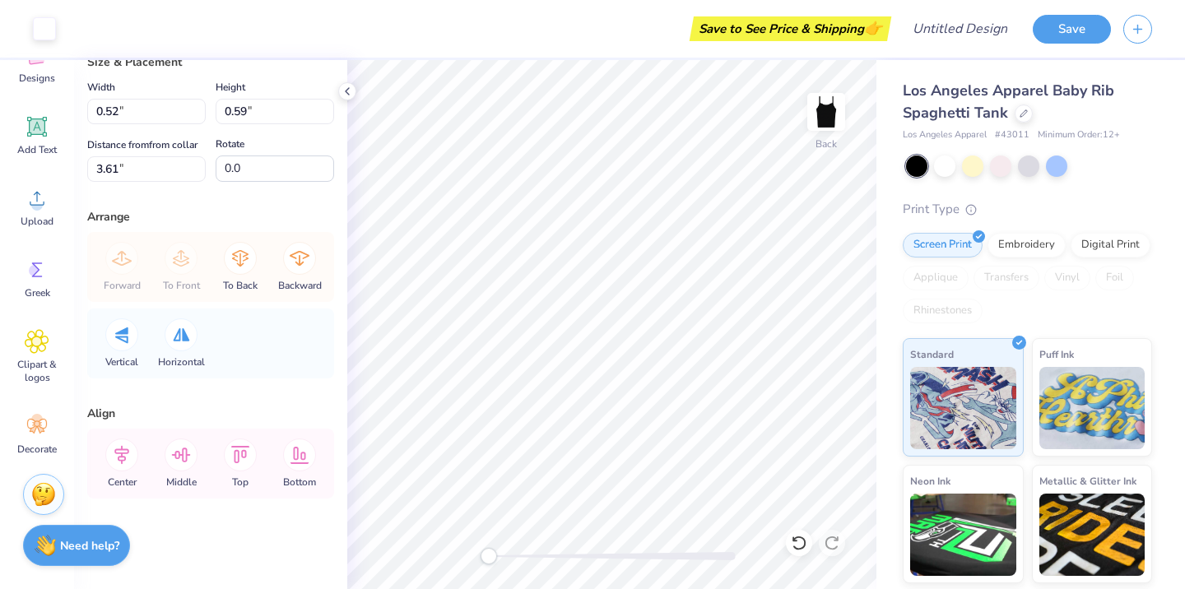
scroll to position [0, 0]
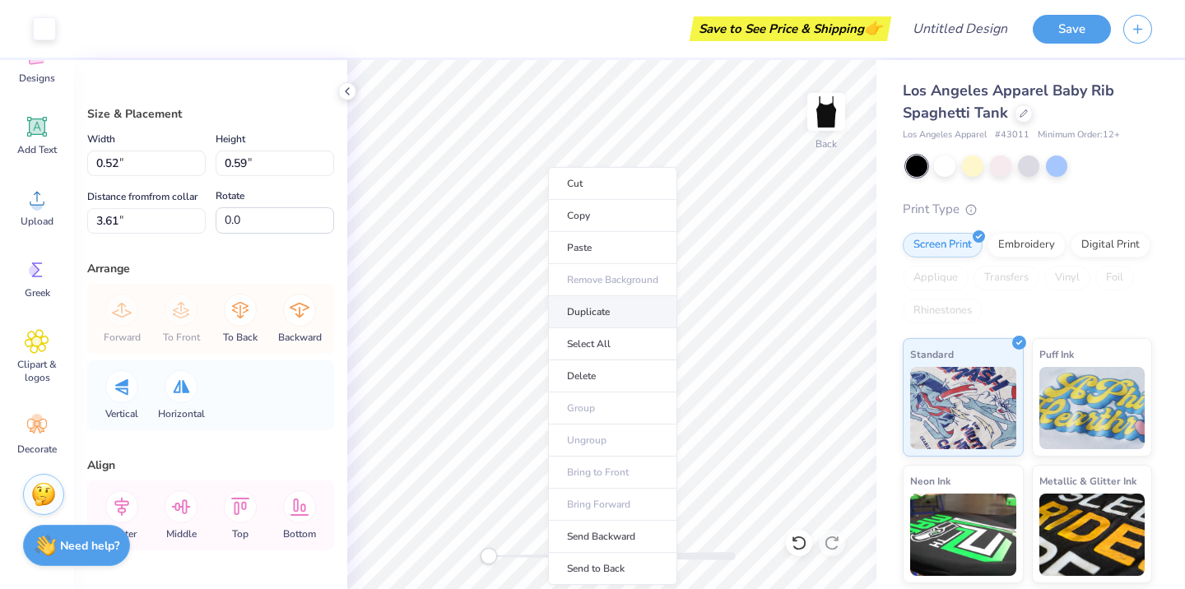
click at [589, 313] on li "Duplicate" at bounding box center [612, 312] width 129 height 32
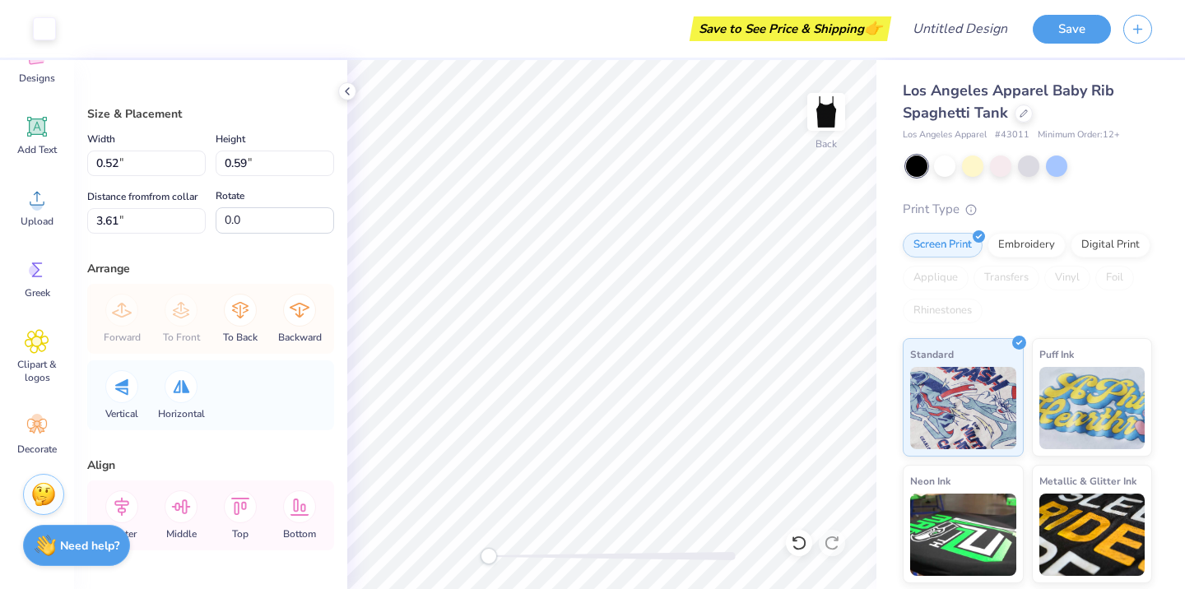
type input "4.61"
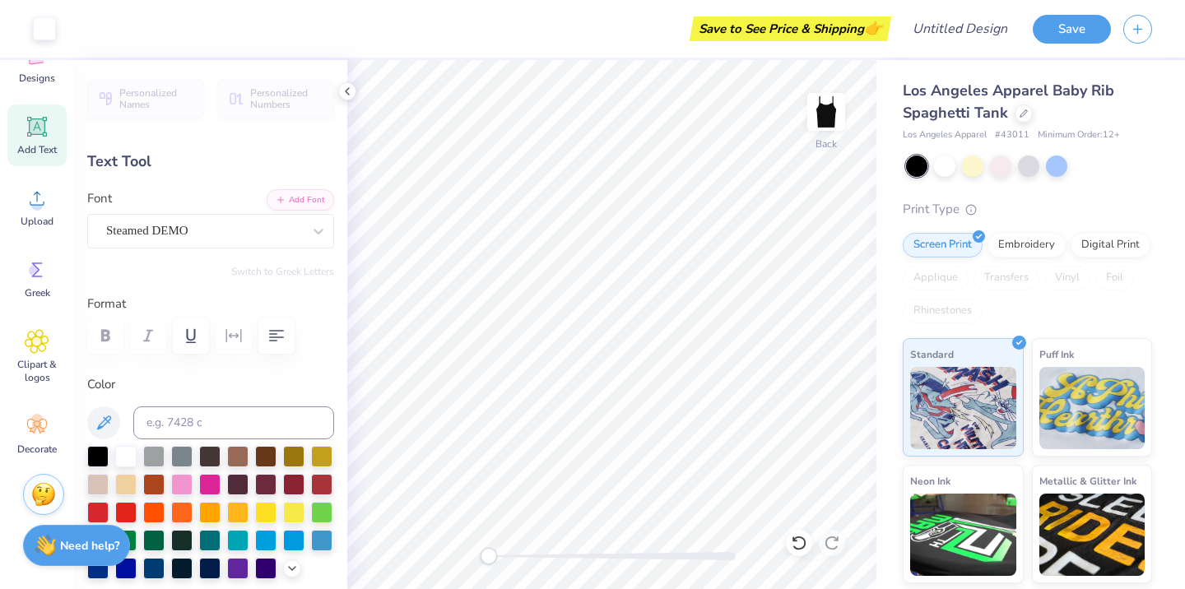
type input "3.17"
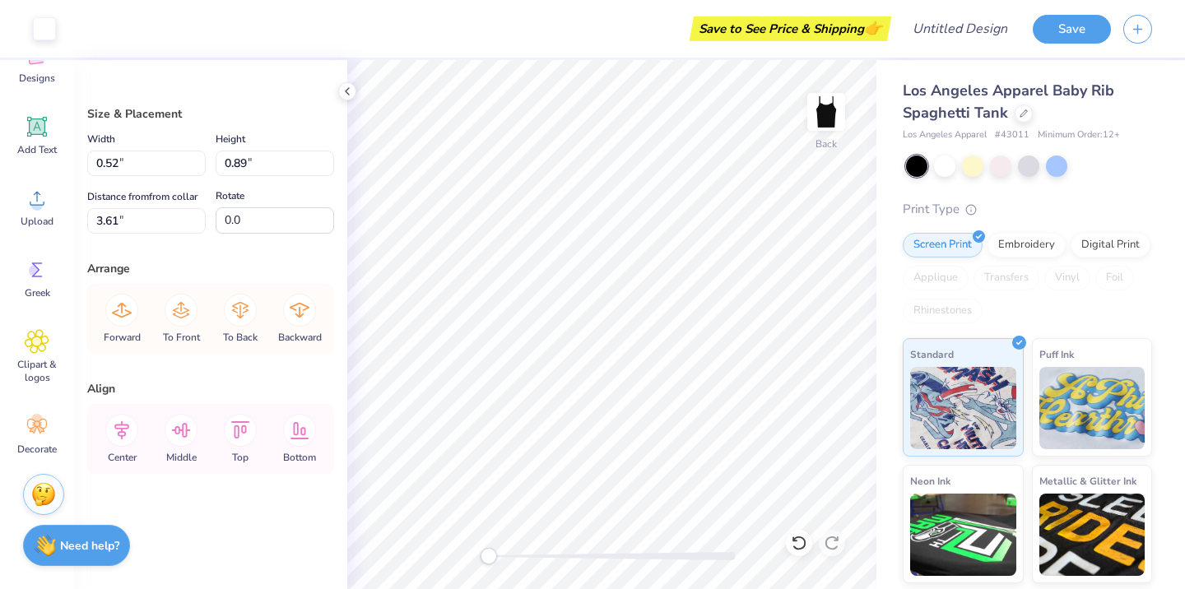
type input "3.52"
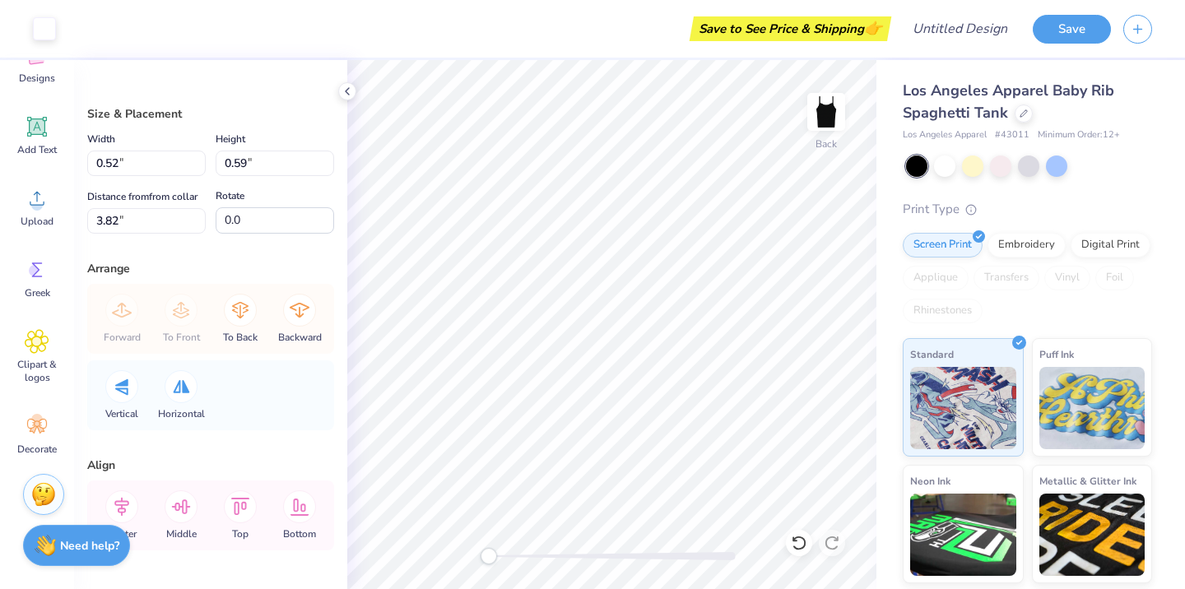
click at [519, 550] on div at bounding box center [612, 556] width 247 height 16
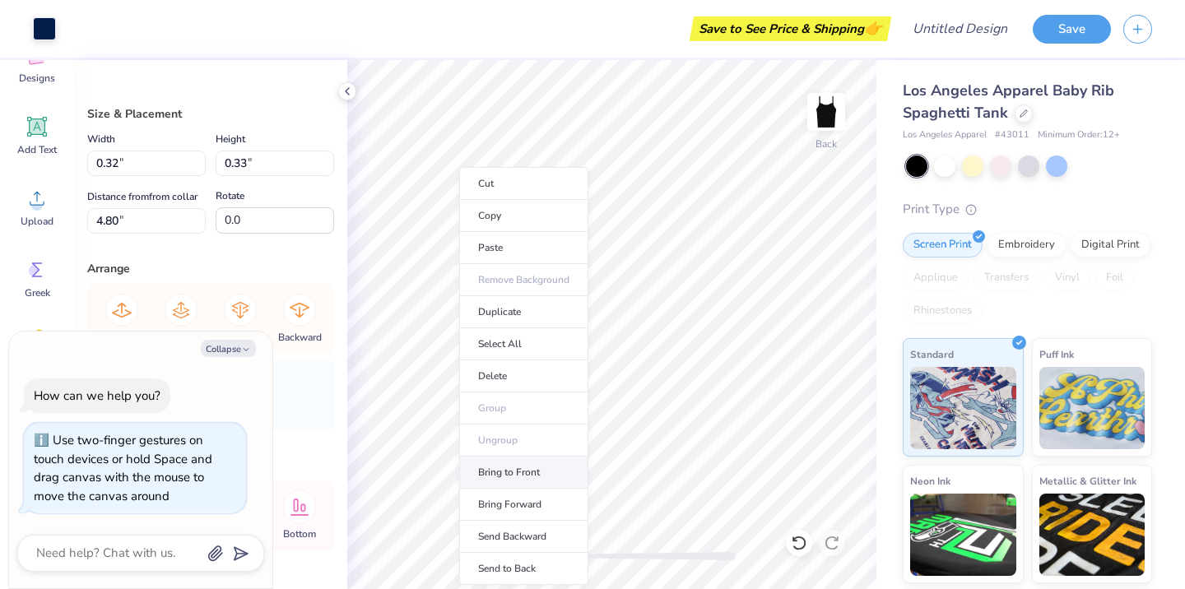
click at [516, 471] on li "Bring to Front" at bounding box center [523, 473] width 129 height 32
type textarea "x"
type input "6.93"
click at [529, 471] on li "Bring to Front" at bounding box center [541, 473] width 129 height 32
type textarea "x"
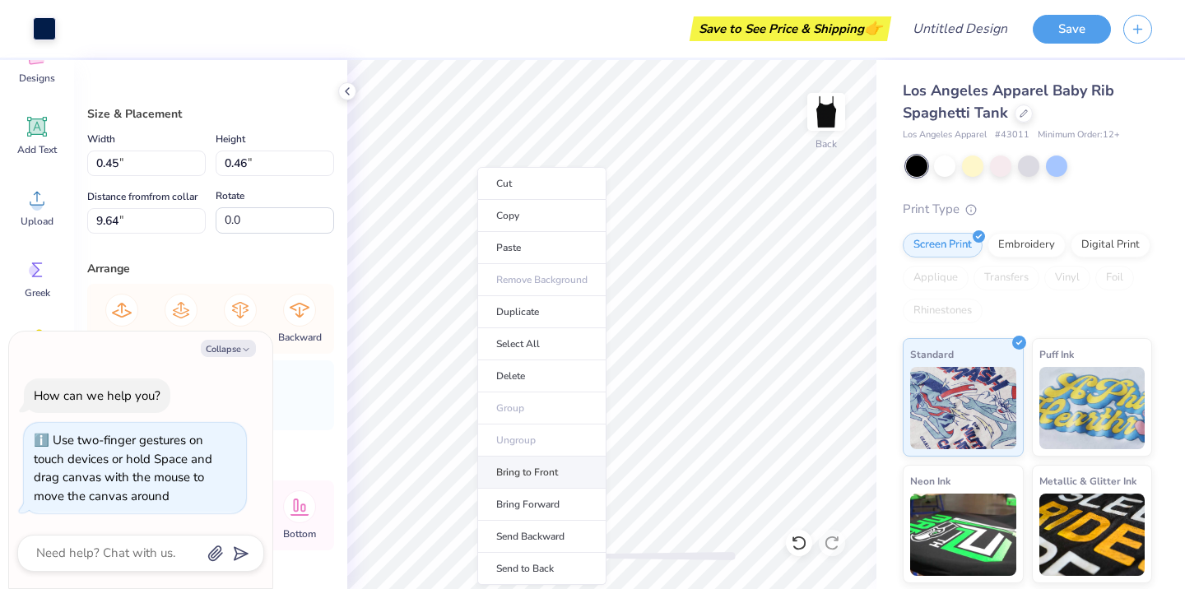
type input "7.62"
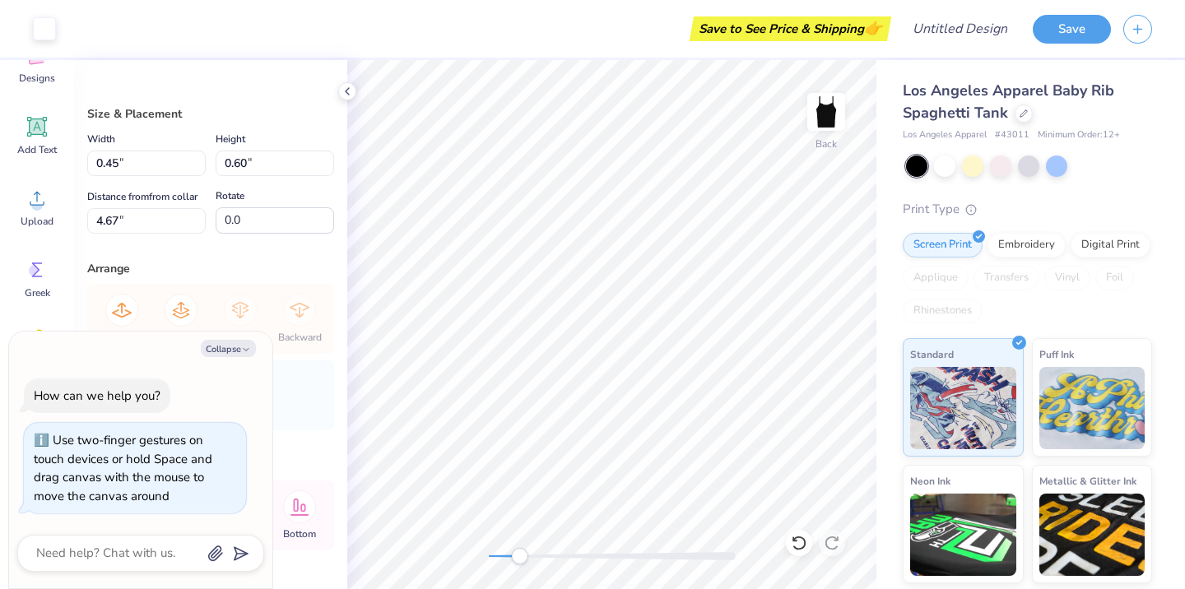
type textarea "x"
type input "0.32"
type input "0.33"
type input "4.81"
type textarea "x"
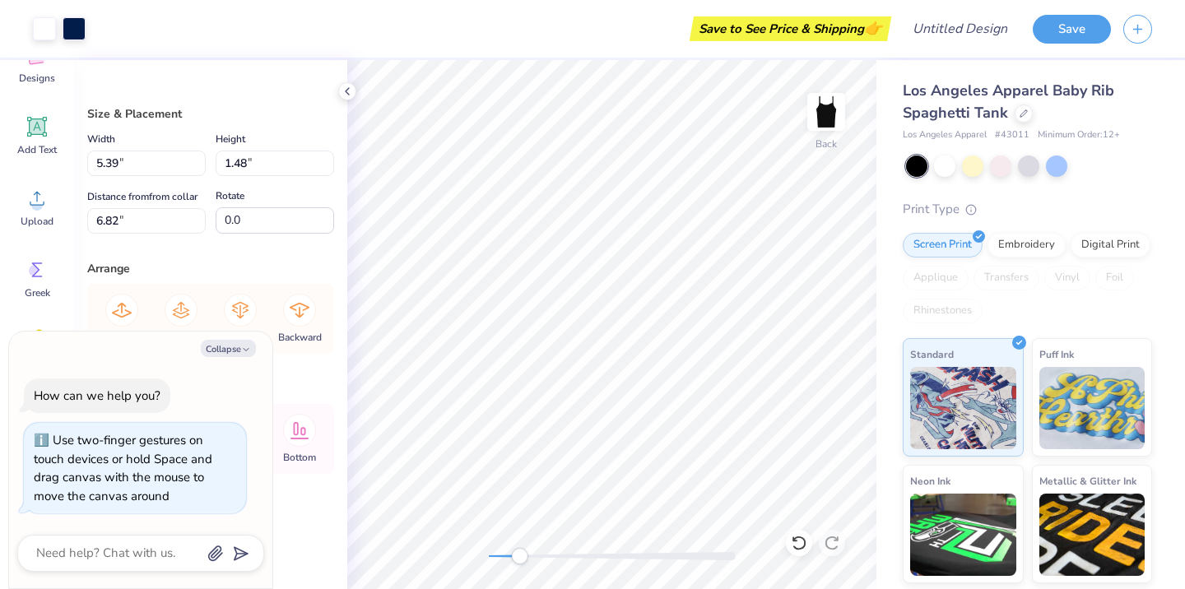
type input "3.15"
type textarea "x"
type input "0.59"
type input "0.58"
type input "5.32"
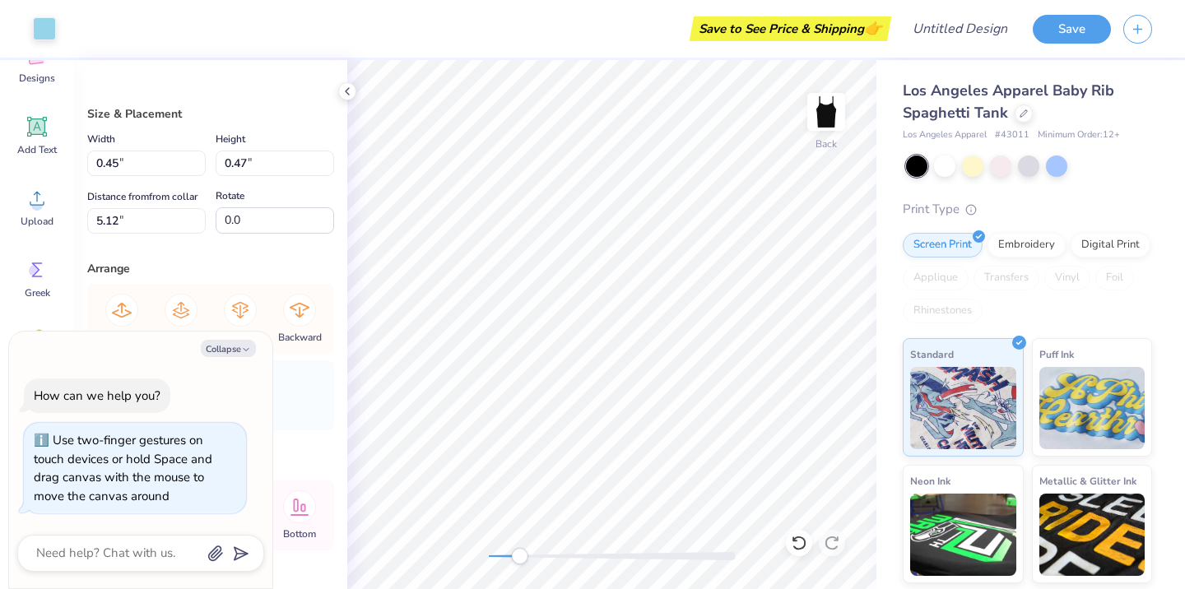
type textarea "x"
type input "0.42"
type input "0.41"
type input "3.92"
type textarea "x"
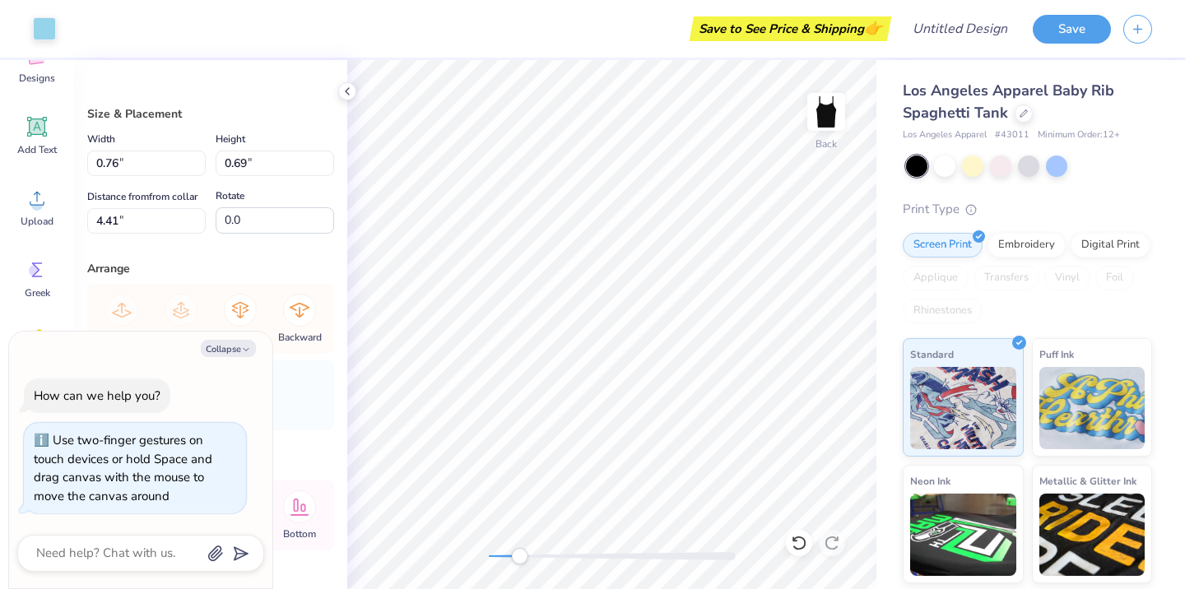
type input "0.52"
type input "0.47"
type input "3.38"
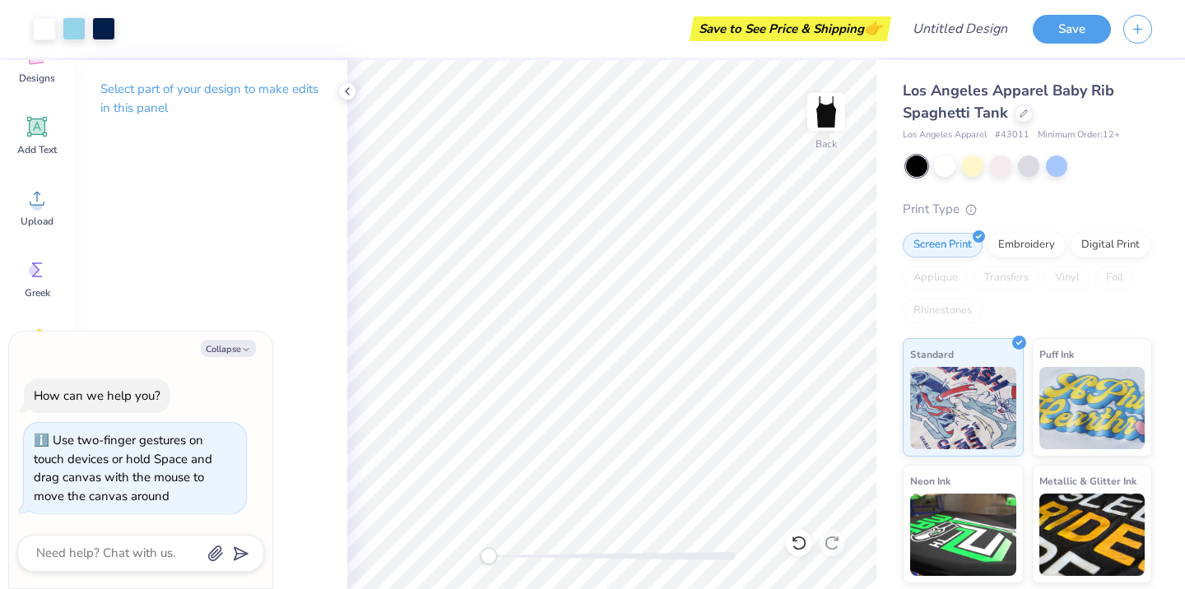
click at [468, 555] on div "Back" at bounding box center [611, 324] width 529 height 529
click at [29, 133] on icon at bounding box center [37, 126] width 25 height 25
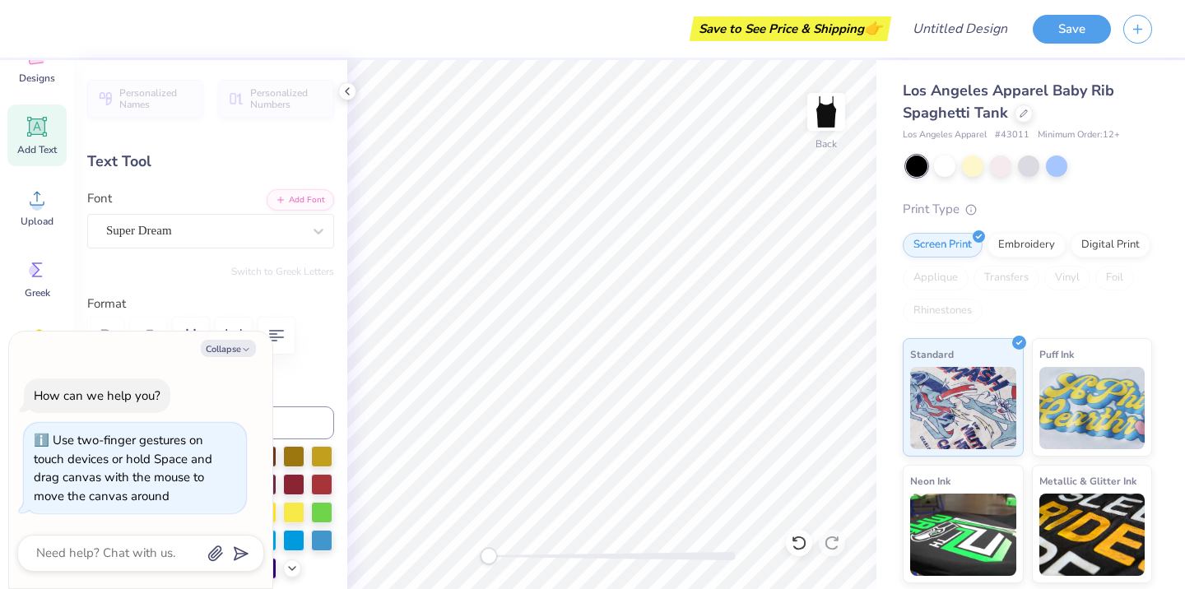
type textarea "x"
type textarea "TE"
type textarea "x"
type textarea "T"
type textarea "x"
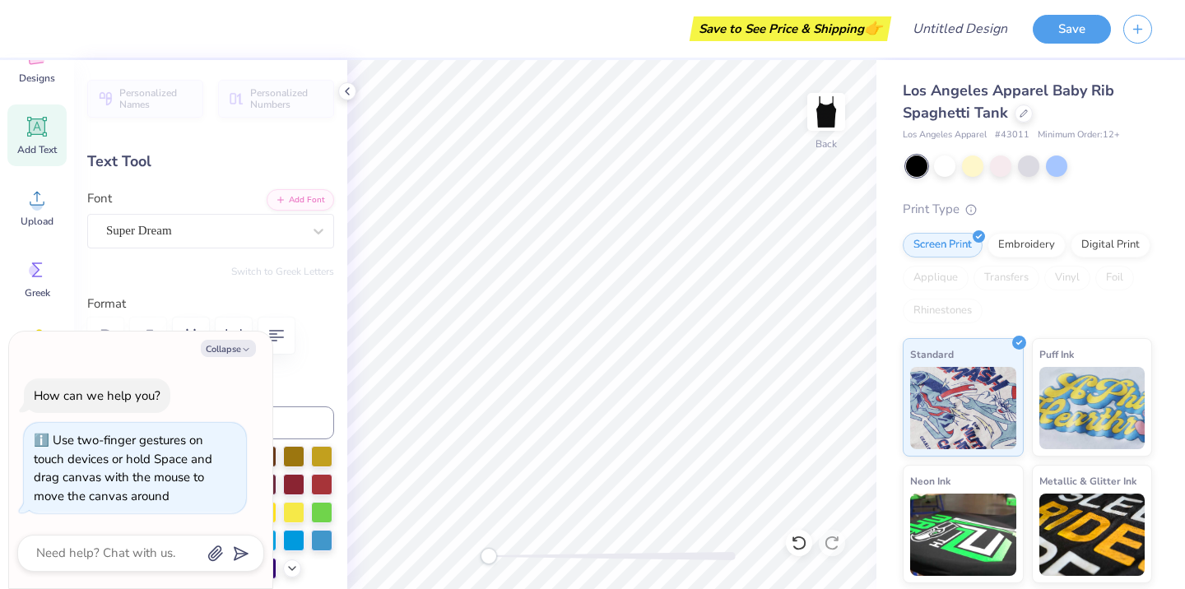
type textarea "x"
type textarea "mo"
type textarea "x"
type textarea "modern"
type textarea "x"
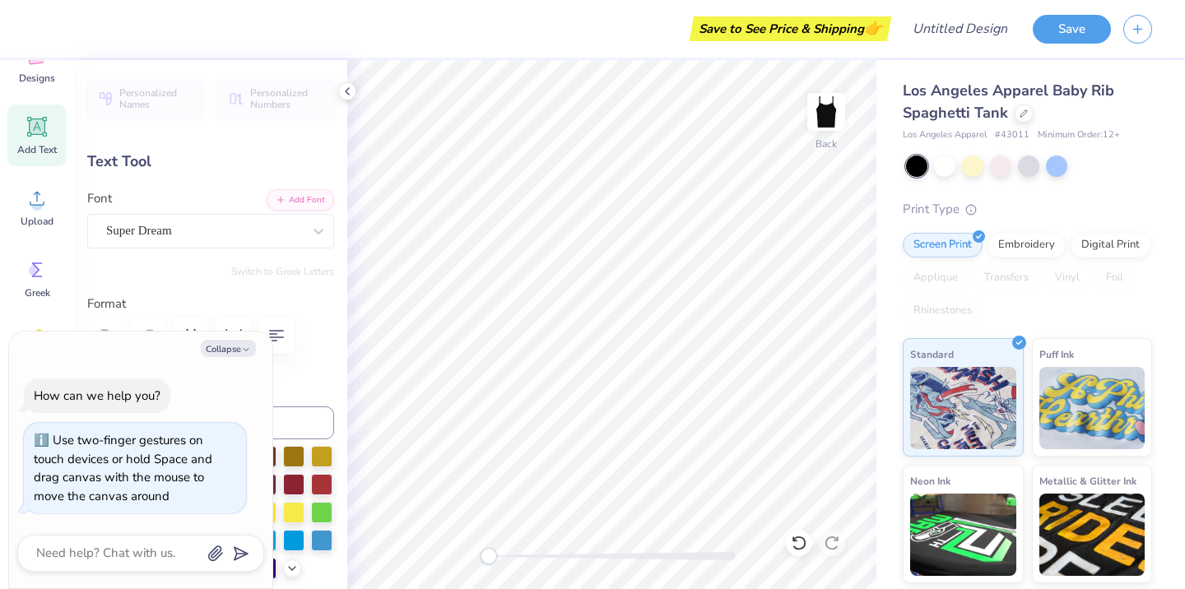
type textarea "modern d"
type textarea "x"
type textarea "modern da"
type textarea "x"
type textarea "modern danc"
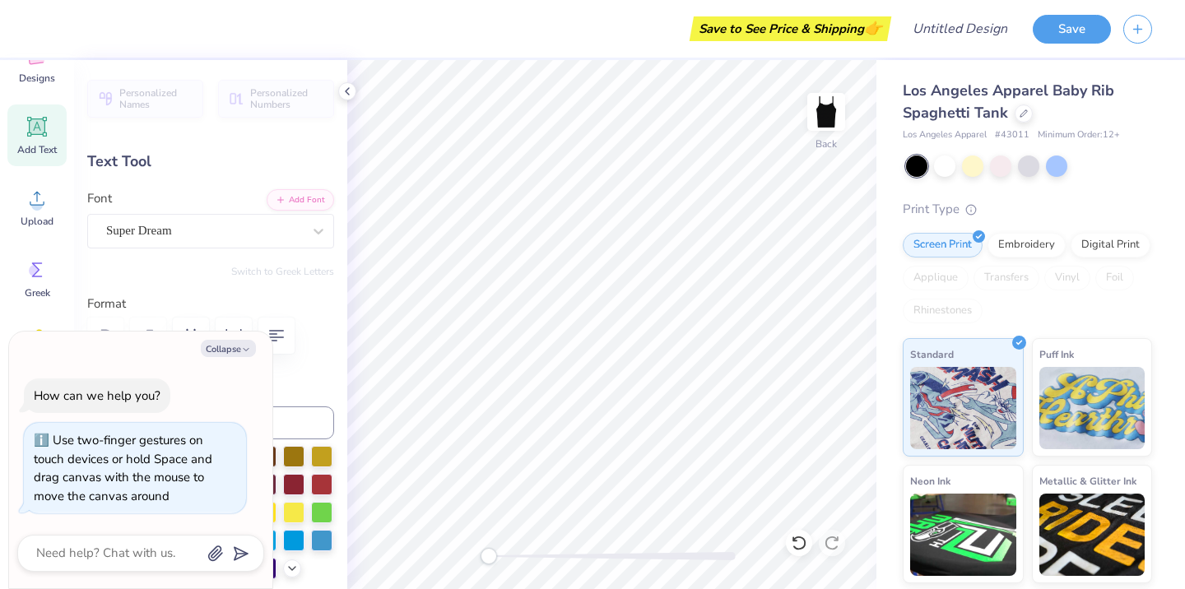
type textarea "x"
type textarea "modern dance co"
type textarea "x"
type textarea "modern dance compa"
type textarea "x"
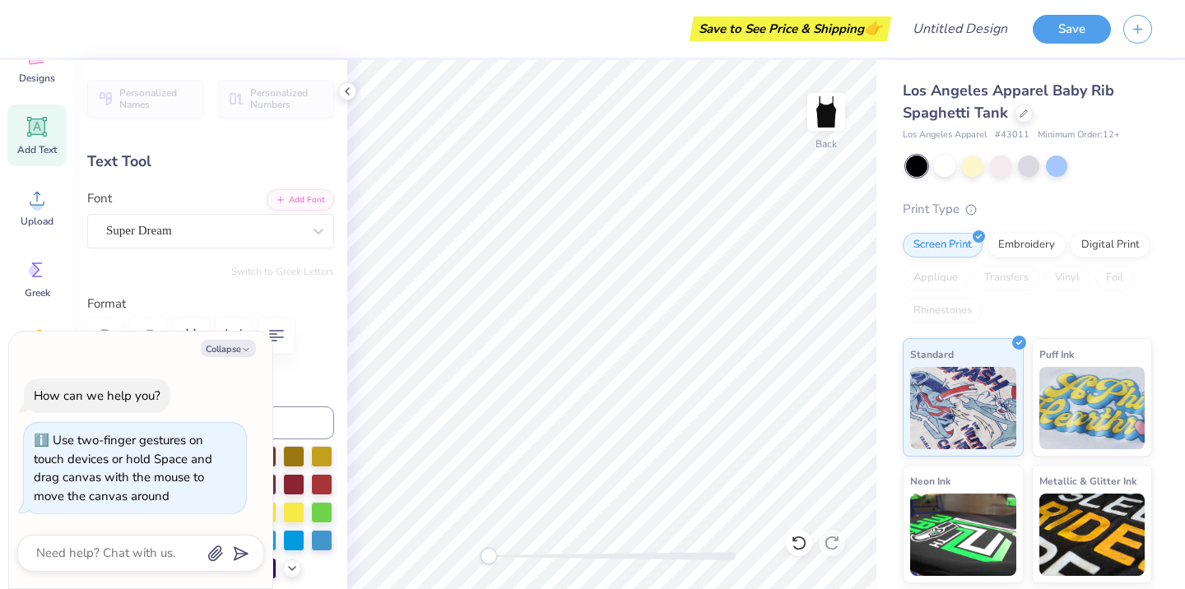
type textarea "modern dance company"
type textarea "x"
type textarea "modern dance company"
click at [304, 335] on div at bounding box center [210, 336] width 247 height 36
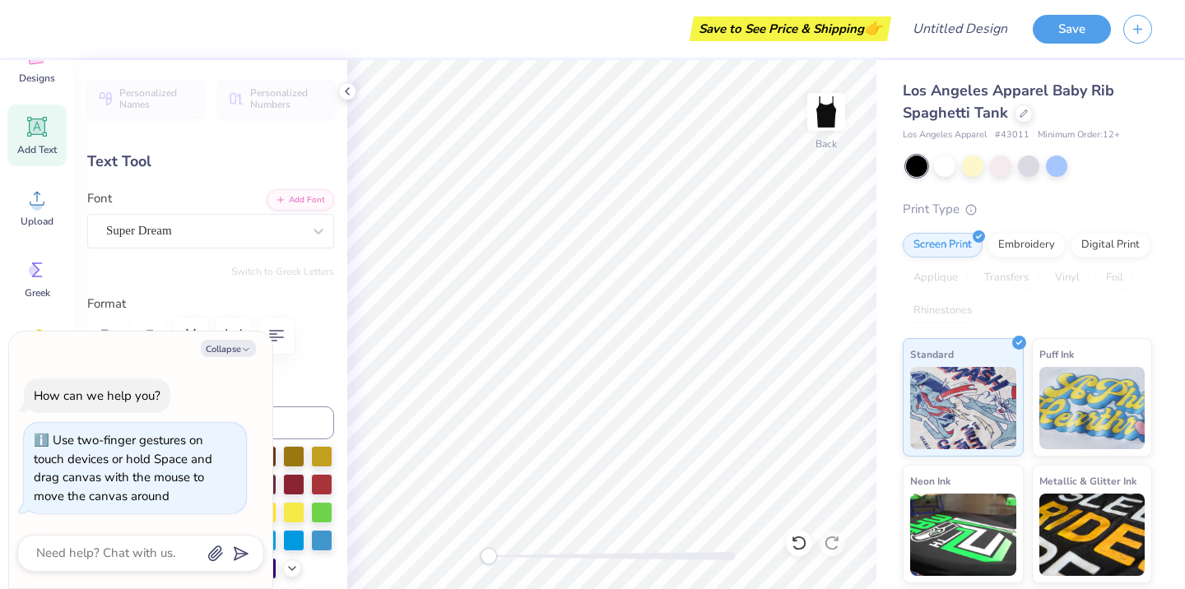
click at [272, 281] on div "Personalized Names Personalized Numbers Text Tool Add Font Font Super Dream Swi…" at bounding box center [210, 324] width 273 height 529
type textarea "x"
type input "8.93"
type input "0.77"
type input "6.12"
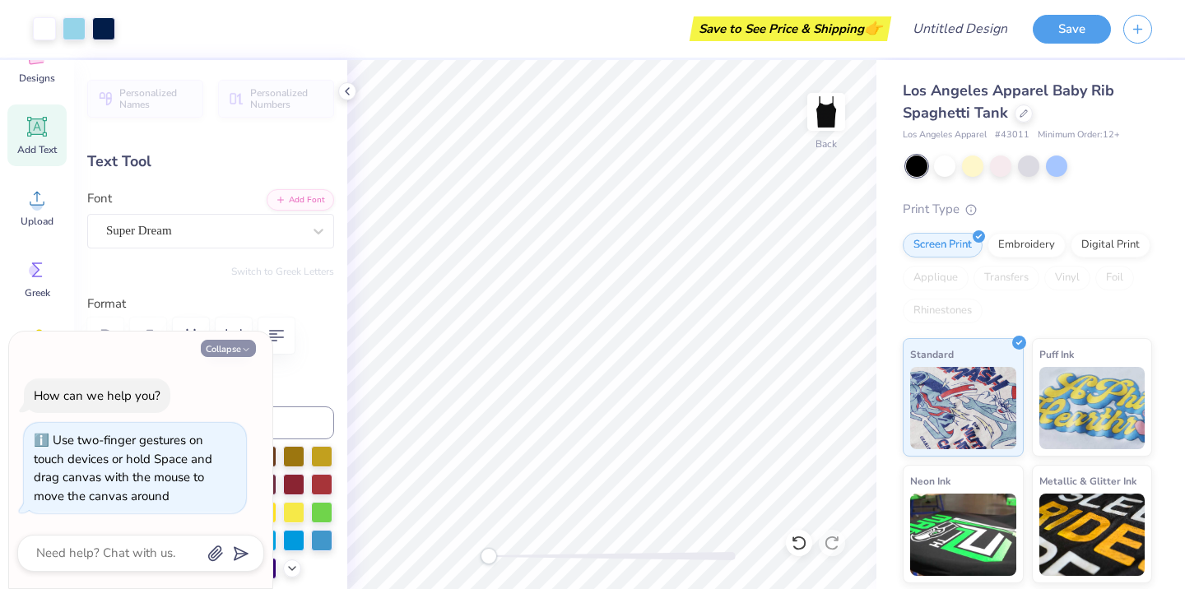
click at [241, 347] on icon "button" at bounding box center [246, 350] width 10 height 10
type textarea "x"
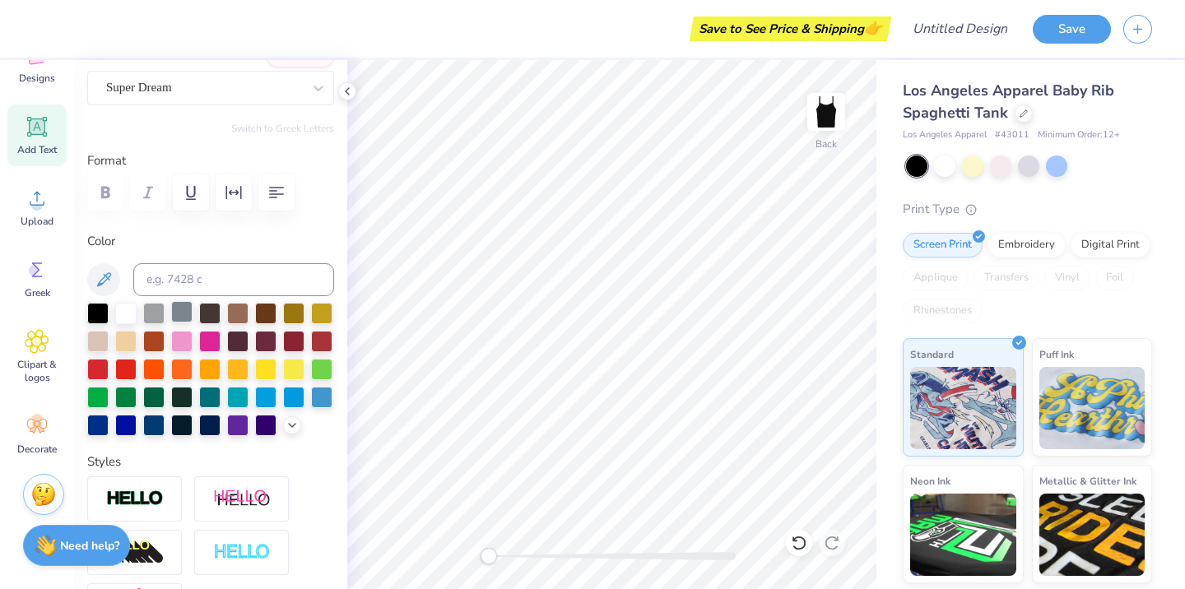
scroll to position [204, 0]
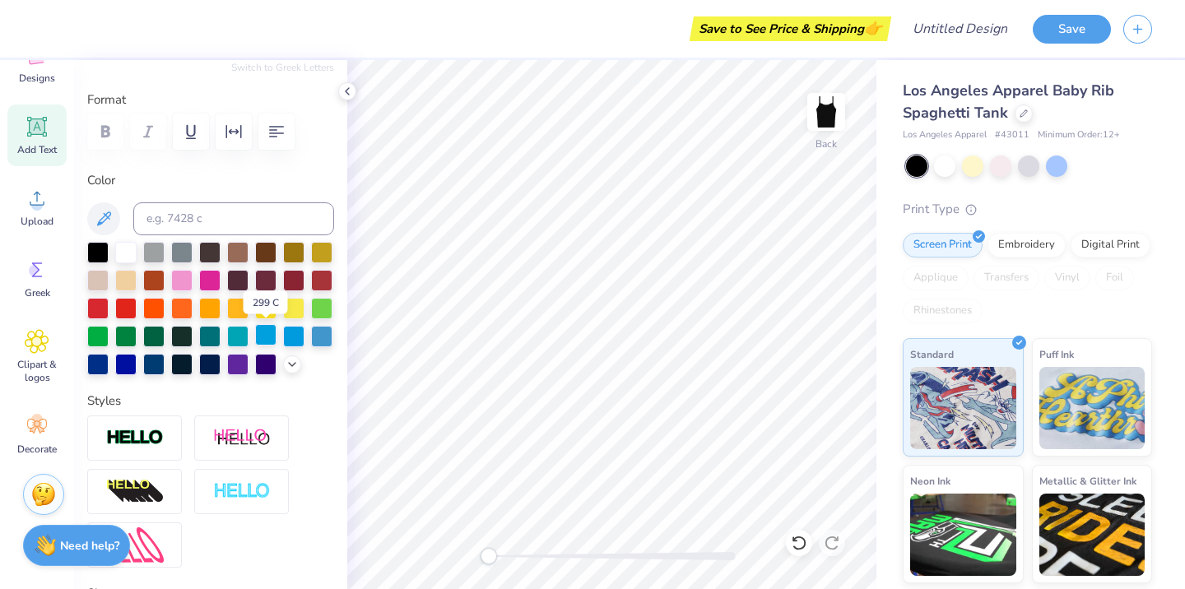
click at [270, 334] on div at bounding box center [265, 334] width 21 height 21
click at [286, 331] on div at bounding box center [293, 334] width 21 height 21
click at [314, 333] on div at bounding box center [321, 334] width 21 height 21
click at [123, 248] on div at bounding box center [125, 250] width 21 height 21
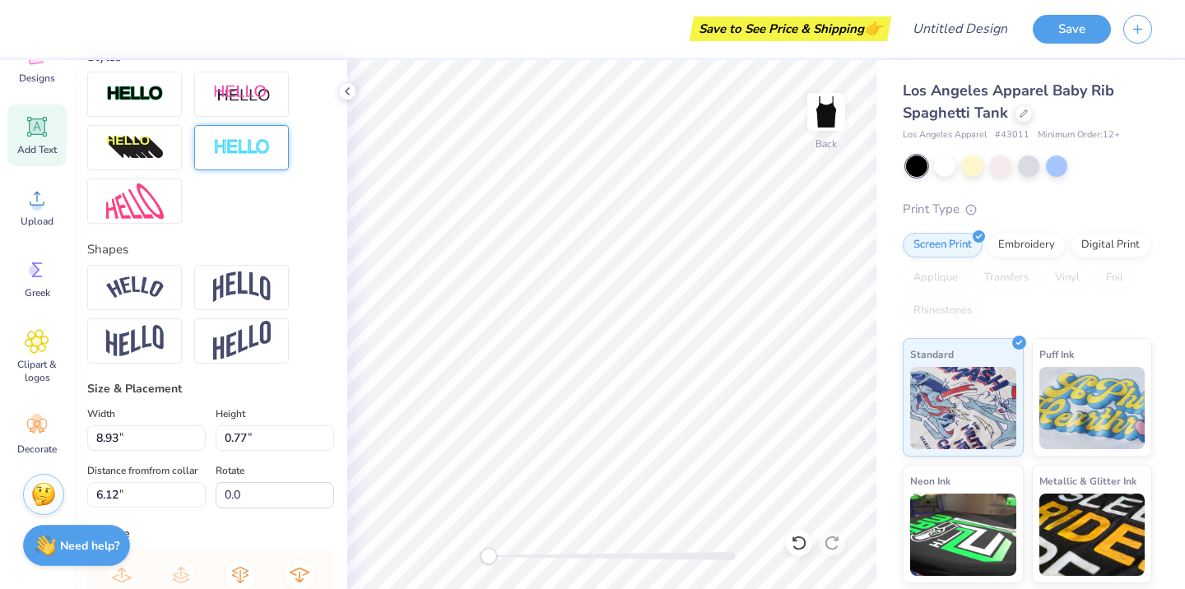
scroll to position [570, 0]
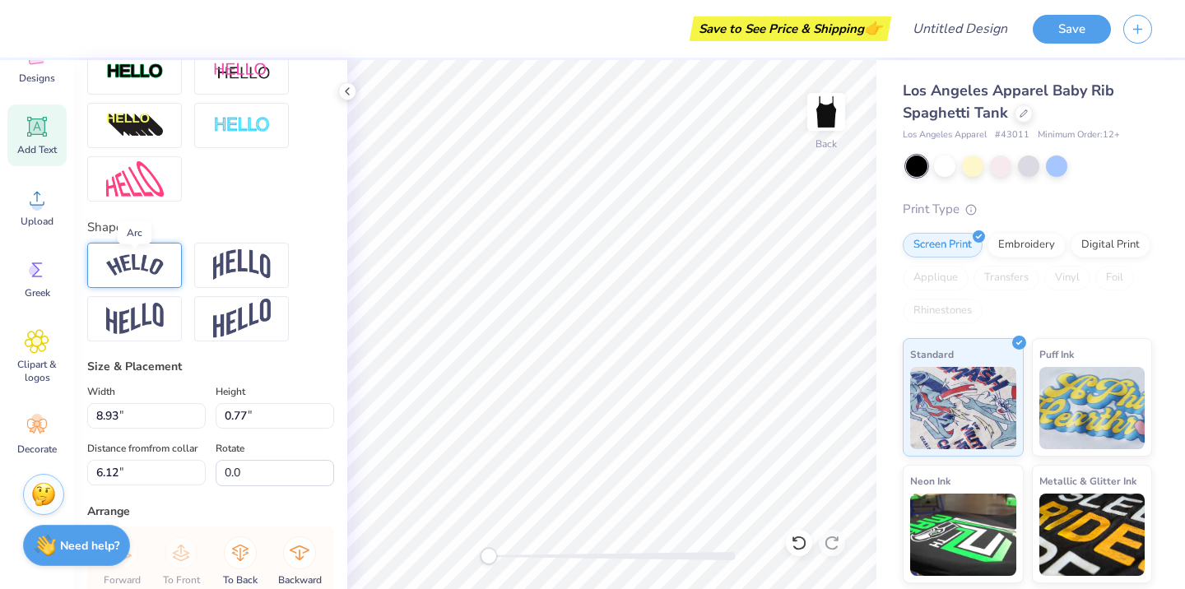
click at [141, 259] on img at bounding box center [135, 265] width 58 height 22
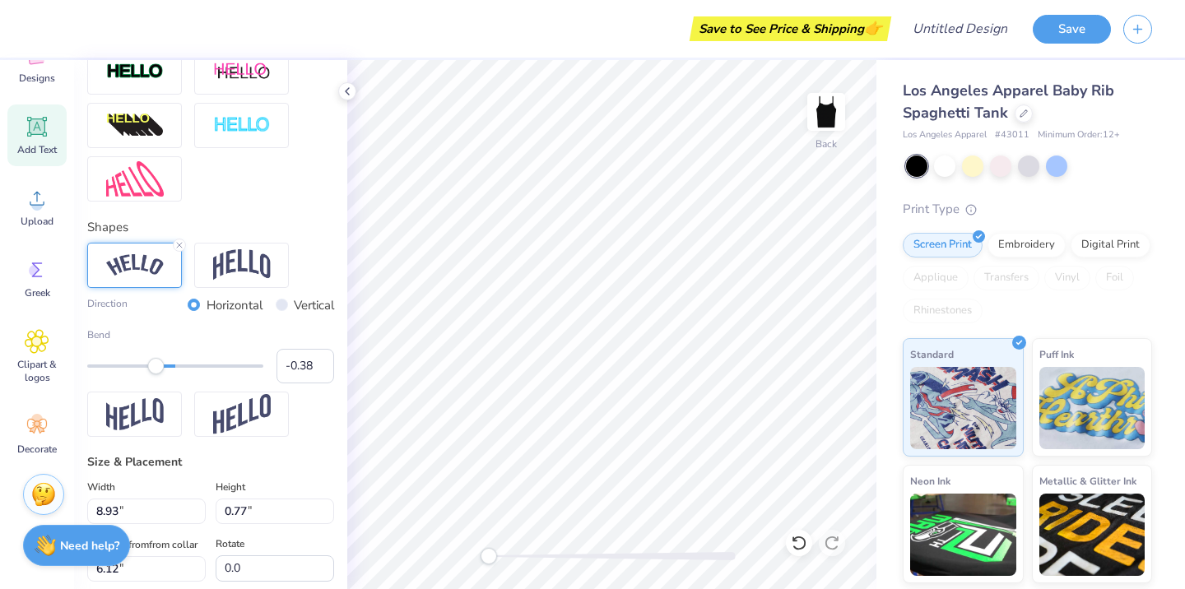
type input "-0.39"
drag, startPoint x: 225, startPoint y: 367, endPoint x: 142, endPoint y: 362, distance: 83.2
click at [142, 362] on div "Accessibility label" at bounding box center [140, 366] width 16 height 16
type input "-0.63"
drag, startPoint x: 133, startPoint y: 363, endPoint x: 120, endPoint y: 363, distance: 13.2
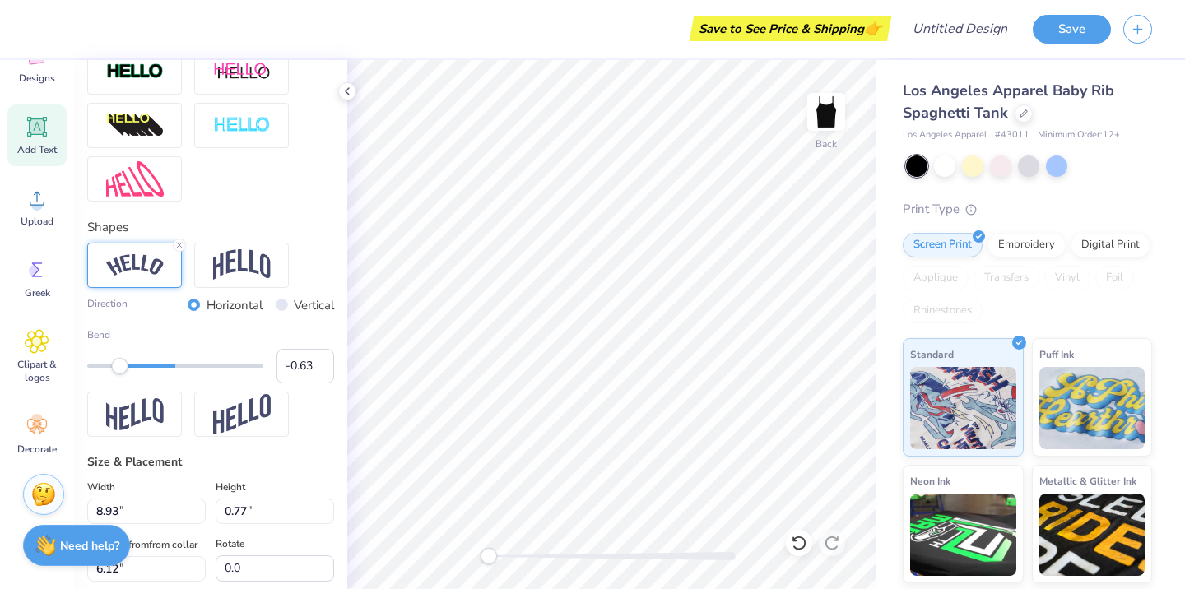
click at [120, 363] on div "Accessibility label" at bounding box center [120, 366] width 16 height 16
type input "-0.48"
drag, startPoint x: 120, startPoint y: 364, endPoint x: 133, endPoint y: 364, distance: 13.2
click at [133, 364] on div "Accessibility label" at bounding box center [133, 366] width 16 height 16
type input "8.73"
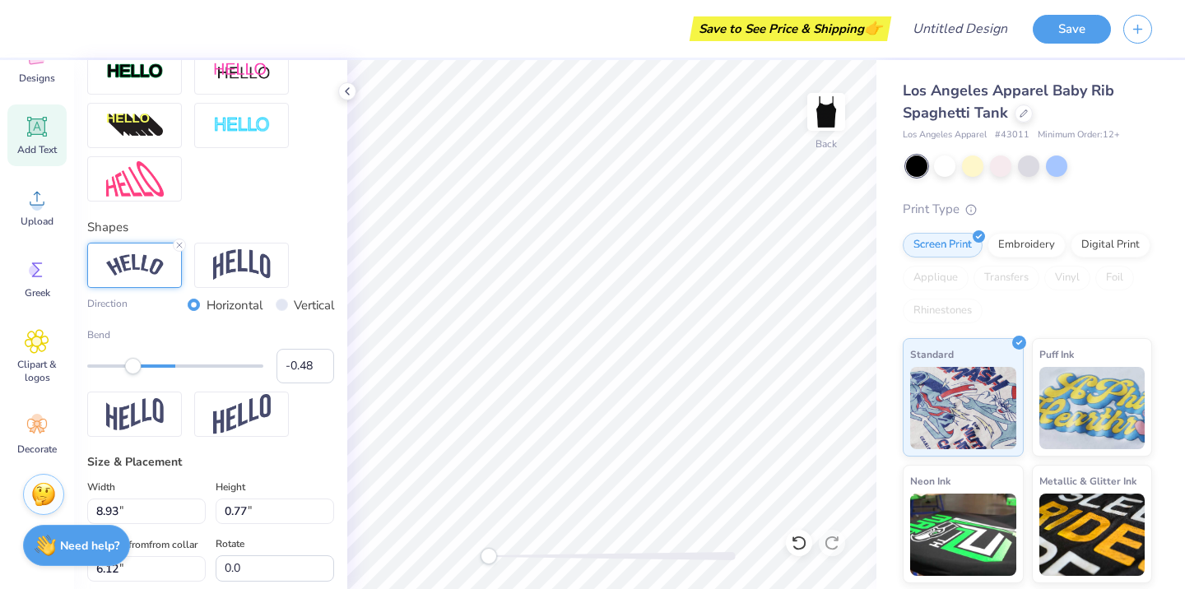
type input "1.53"
type input "4.19"
drag, startPoint x: 485, startPoint y: 552, endPoint x: 541, endPoint y: 550, distance: 56.0
click at [541, 550] on div "Accessibility label" at bounding box center [541, 556] width 16 height 16
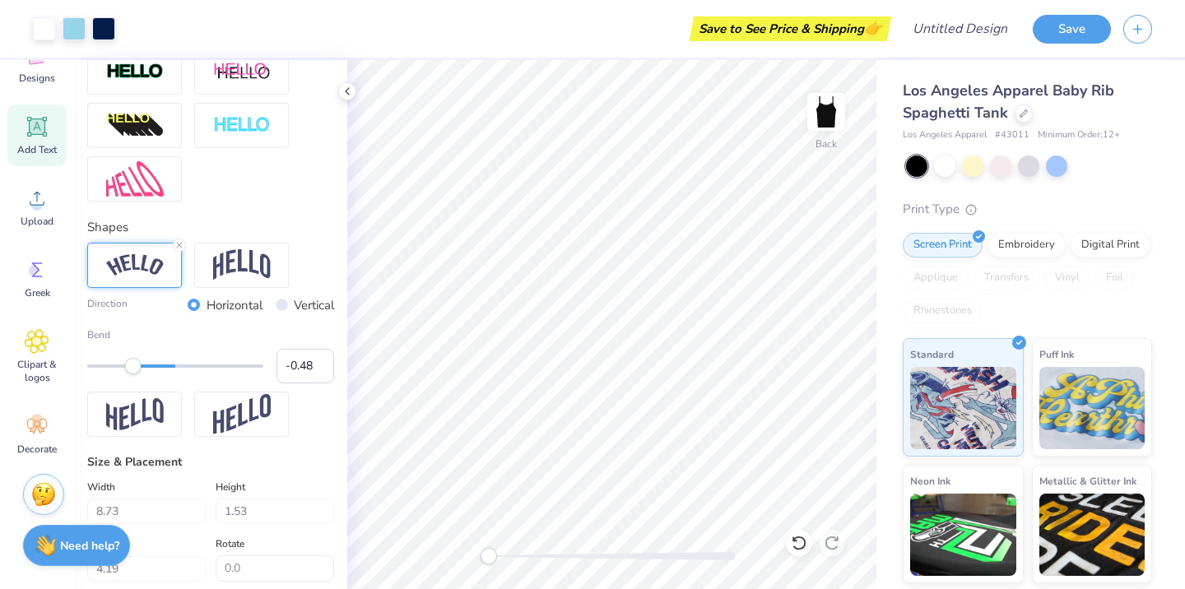
click at [449, 550] on div "Back" at bounding box center [611, 324] width 529 height 529
type input "5.39"
type input "1.48"
type input "3.15"
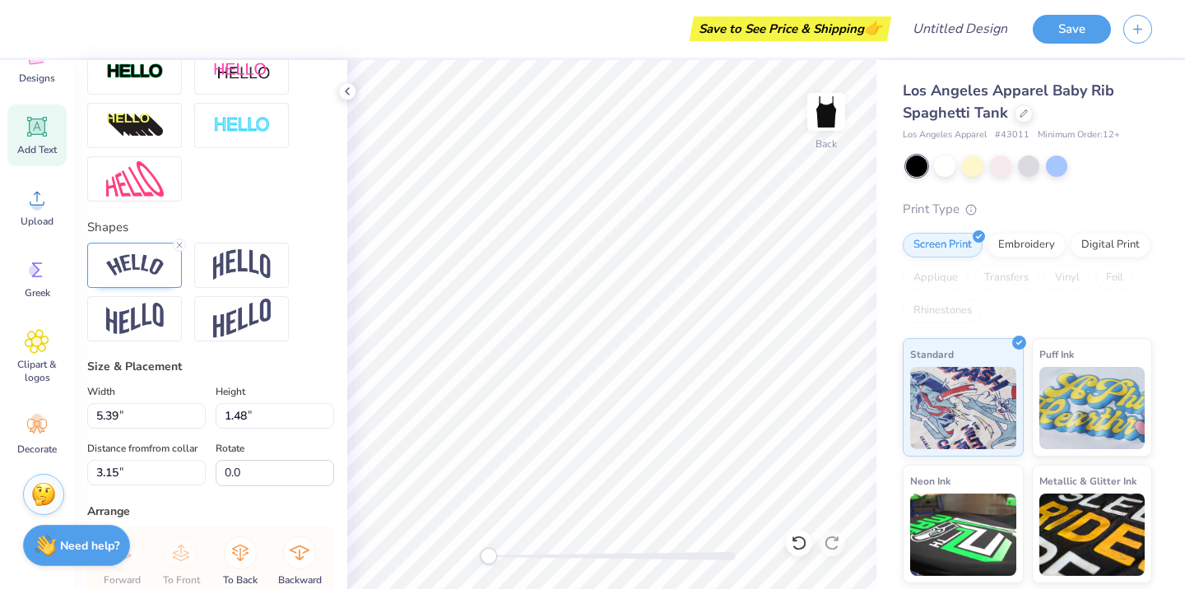
type input "8.73"
type input "1.53"
type input "4.30"
click at [147, 313] on img at bounding box center [135, 319] width 58 height 32
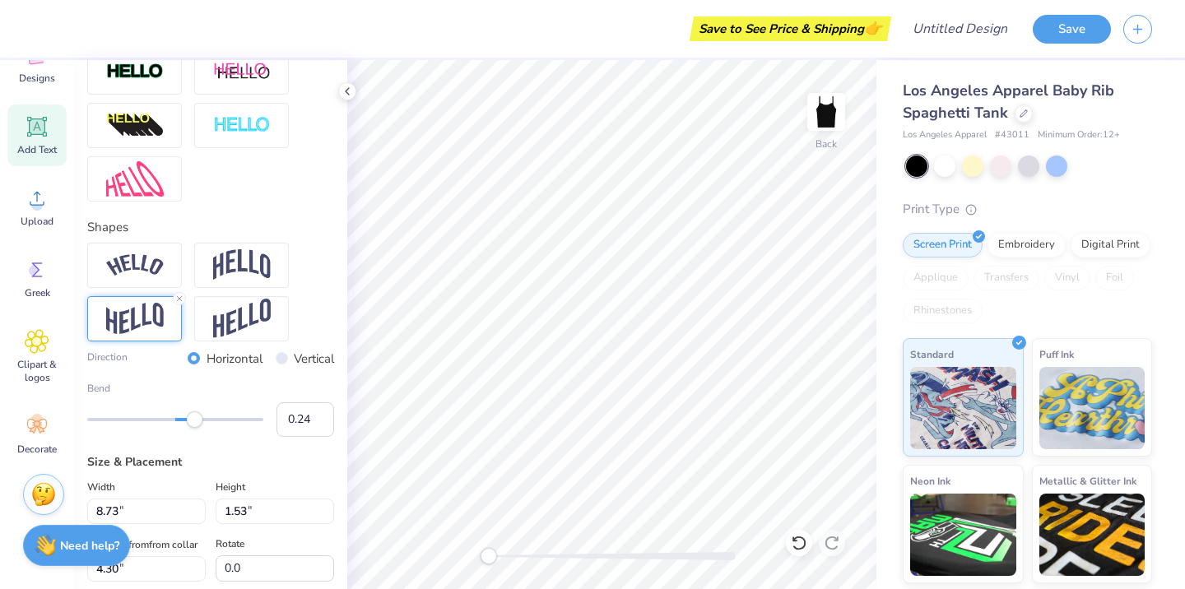
type input "0.25"
drag, startPoint x: 135, startPoint y: 416, endPoint x: 197, endPoint y: 416, distance: 62.5
click at [197, 416] on div "Accessibility label" at bounding box center [197, 419] width 16 height 16
type input "0.44"
drag, startPoint x: 197, startPoint y: 416, endPoint x: 214, endPoint y: 416, distance: 16.5
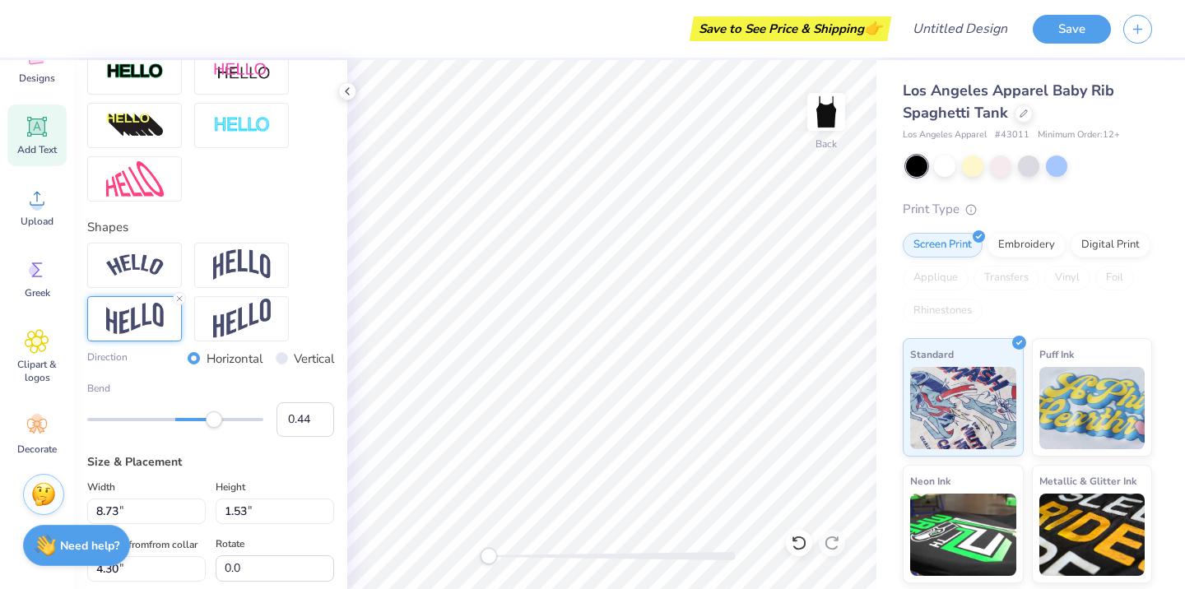
click at [214, 416] on div "Accessibility label" at bounding box center [214, 419] width 16 height 16
type input "0.55"
drag, startPoint x: 214, startPoint y: 416, endPoint x: 224, endPoint y: 416, distance: 9.9
click at [224, 416] on div "Accessibility label" at bounding box center [224, 419] width 16 height 16
type input "0.66"
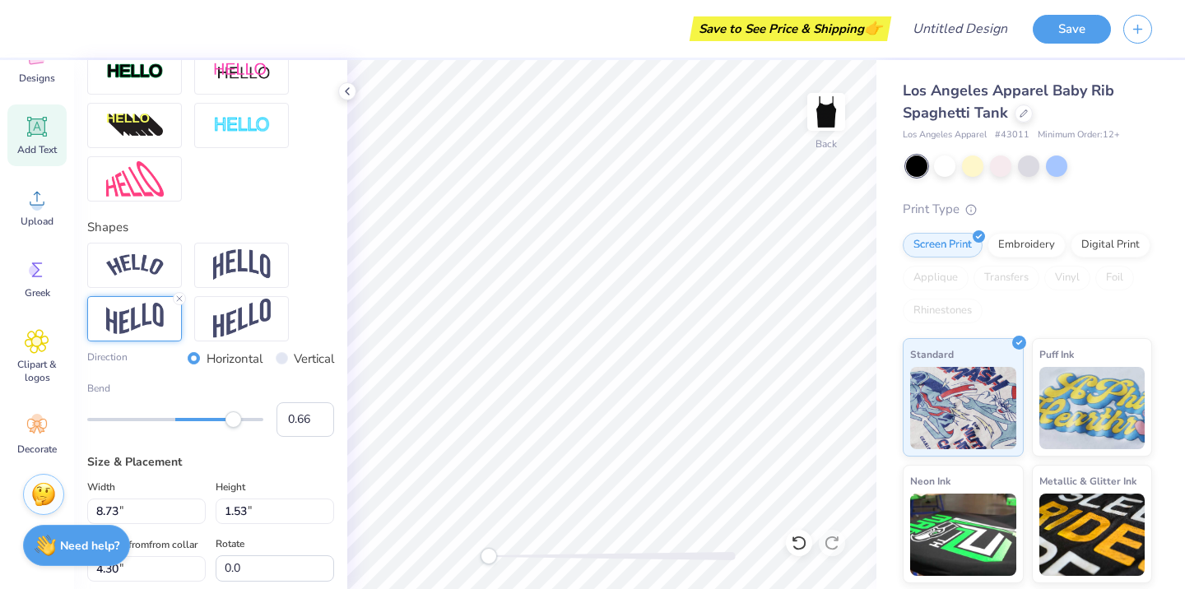
drag, startPoint x: 224, startPoint y: 416, endPoint x: 234, endPoint y: 416, distance: 9.9
click at [234, 416] on div "Accessibility label" at bounding box center [233, 419] width 16 height 16
drag, startPoint x: 487, startPoint y: 554, endPoint x: 518, endPoint y: 555, distance: 30.5
click at [518, 555] on div "Accessibility label" at bounding box center [517, 556] width 16 height 16
type input "8.15"
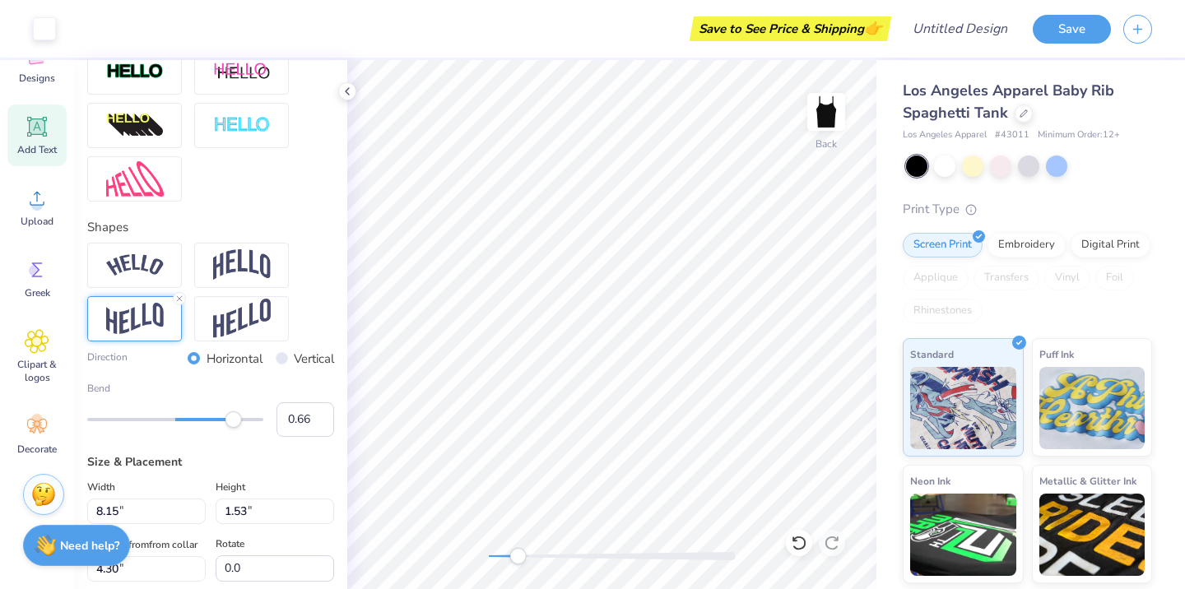
type input "0.88"
type input "4.63"
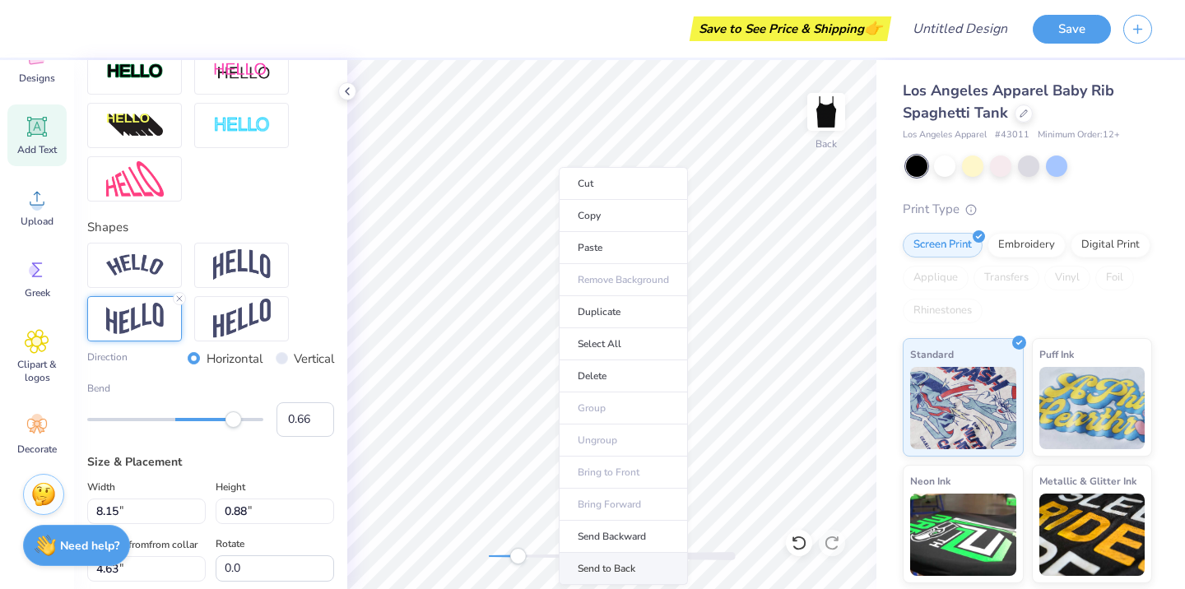
click at [595, 564] on li "Send to Back" at bounding box center [623, 569] width 129 height 32
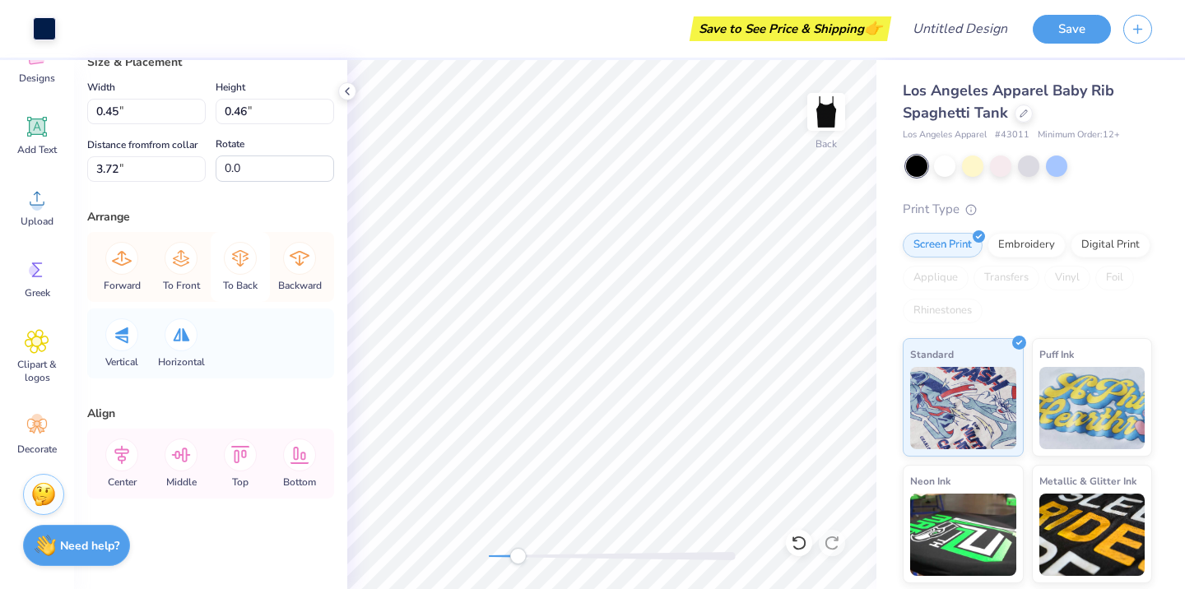
scroll to position [0, 0]
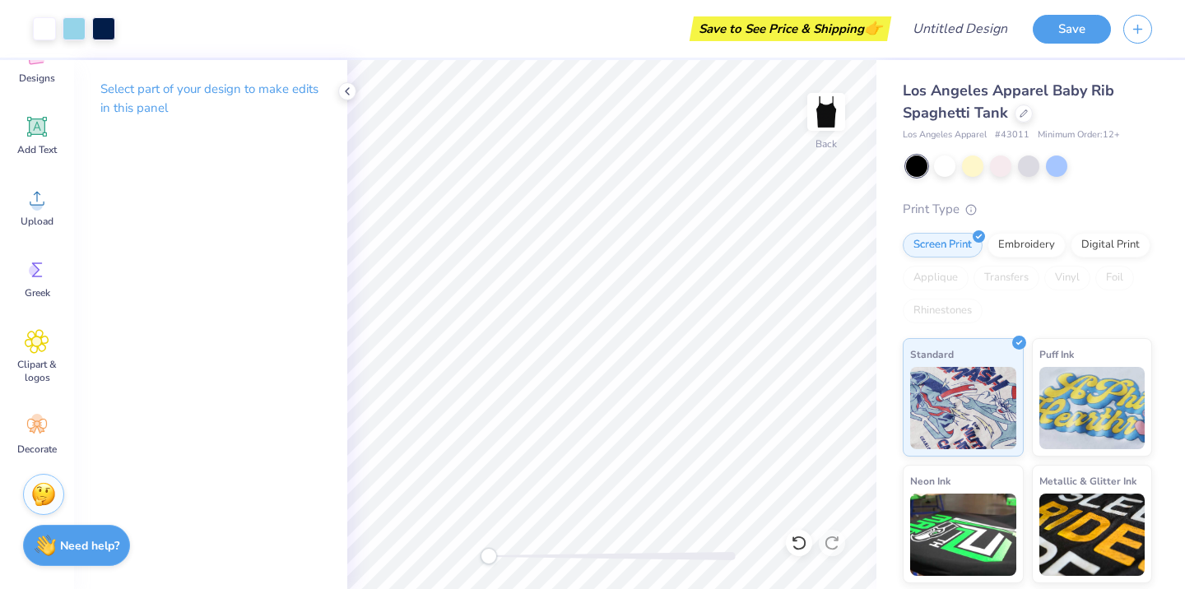
click at [471, 551] on div "Back" at bounding box center [611, 324] width 529 height 529
click at [23, 415] on div "Decorate" at bounding box center [36, 435] width 59 height 62
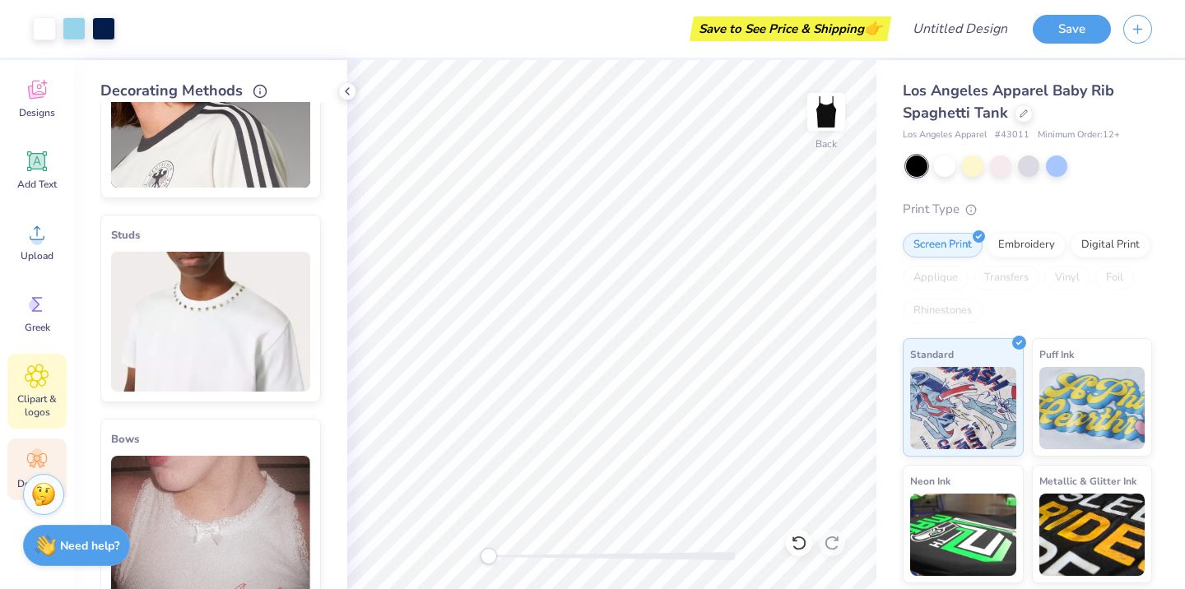
scroll to position [96, 0]
click at [32, 378] on icon at bounding box center [37, 377] width 10 height 10
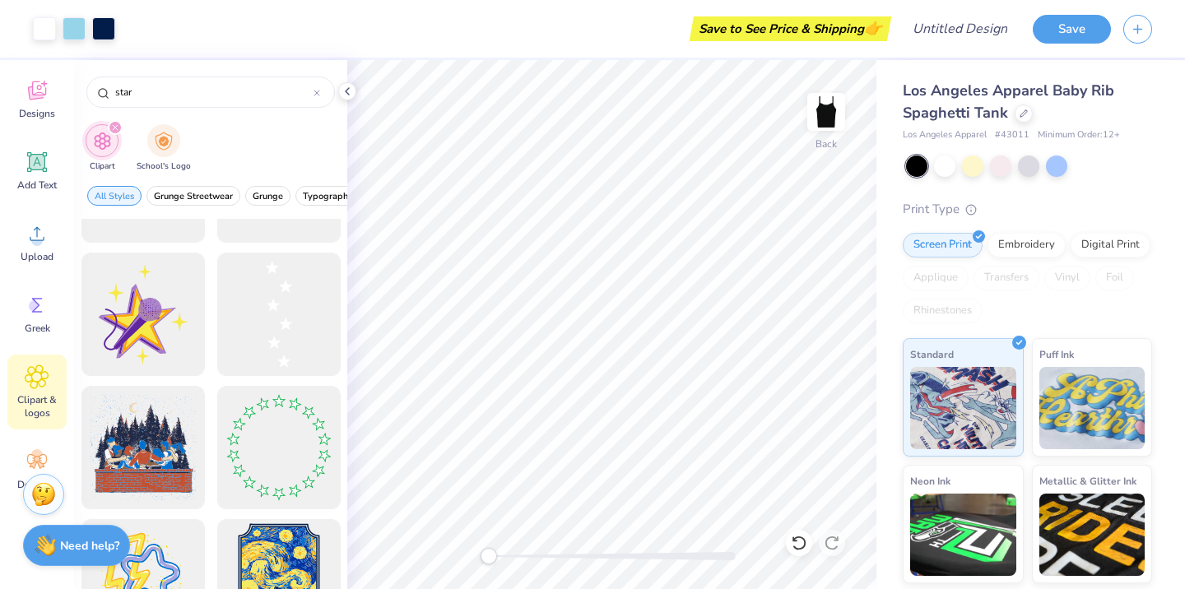
scroll to position [1833, 0]
click at [145, 95] on input "star" at bounding box center [214, 92] width 200 height 16
type input "dancer"
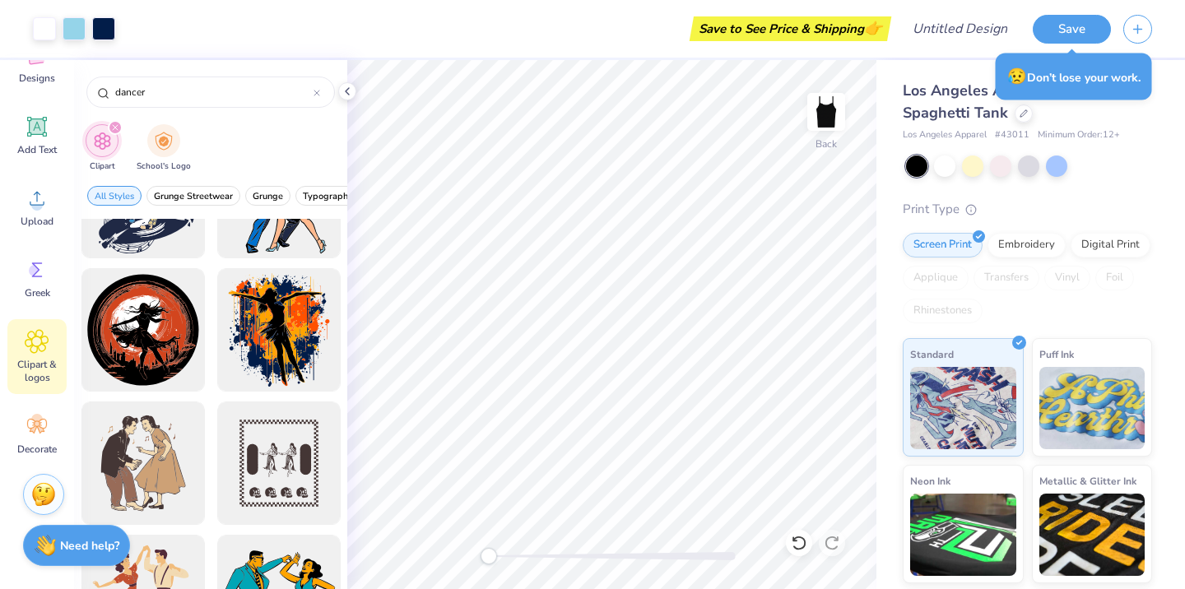
scroll to position [4094, 0]
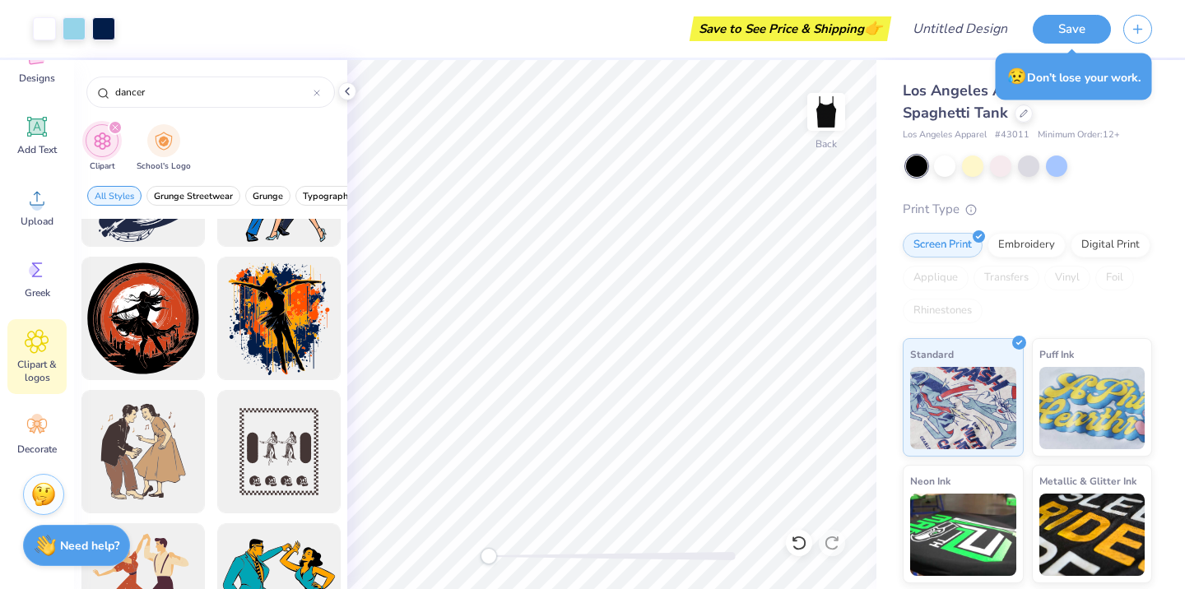
click at [95, 147] on img "filter for Clipart" at bounding box center [102, 141] width 19 height 19
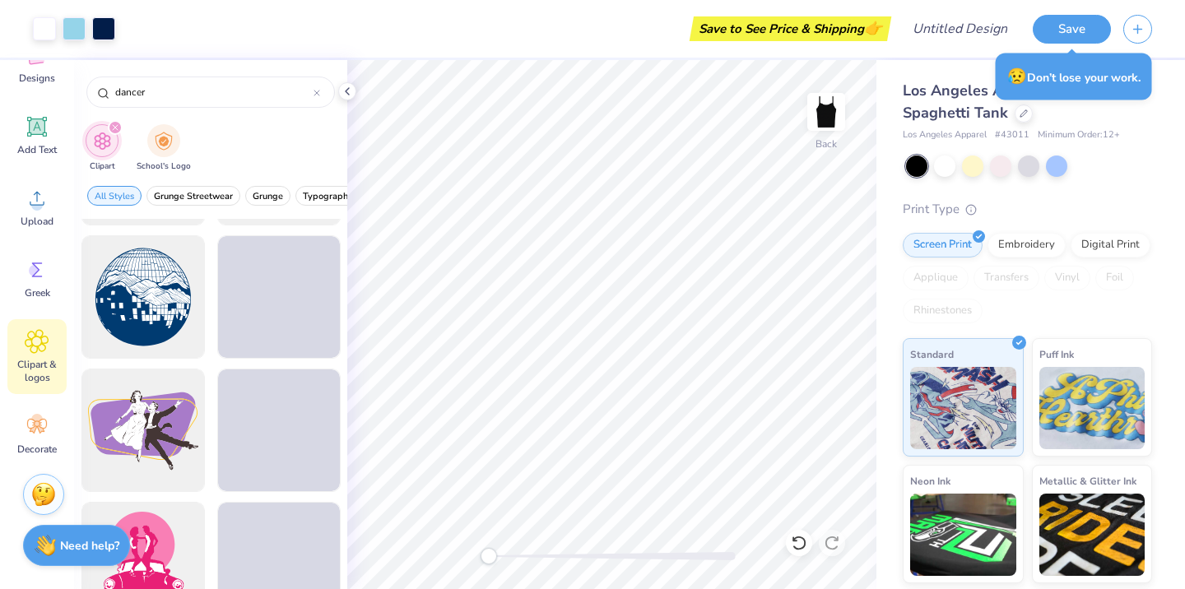
scroll to position [4650, 0]
